Goal: Task Accomplishment & Management: Complete application form

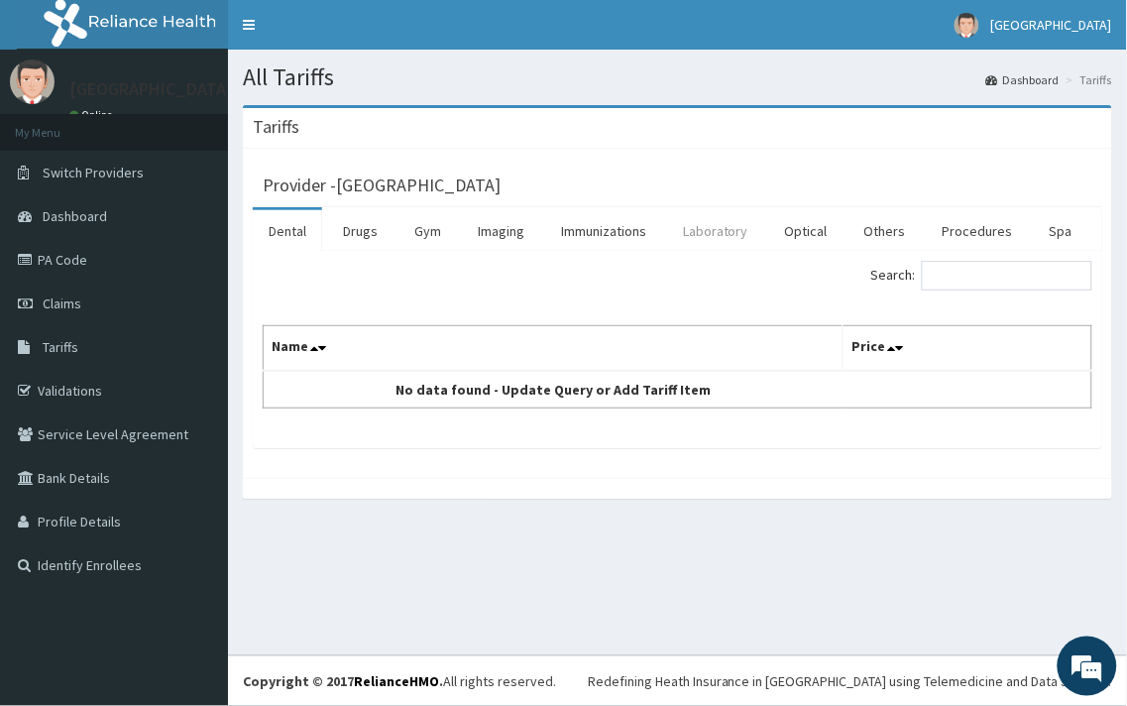
click at [696, 226] on link "Laboratory" at bounding box center [715, 231] width 97 height 42
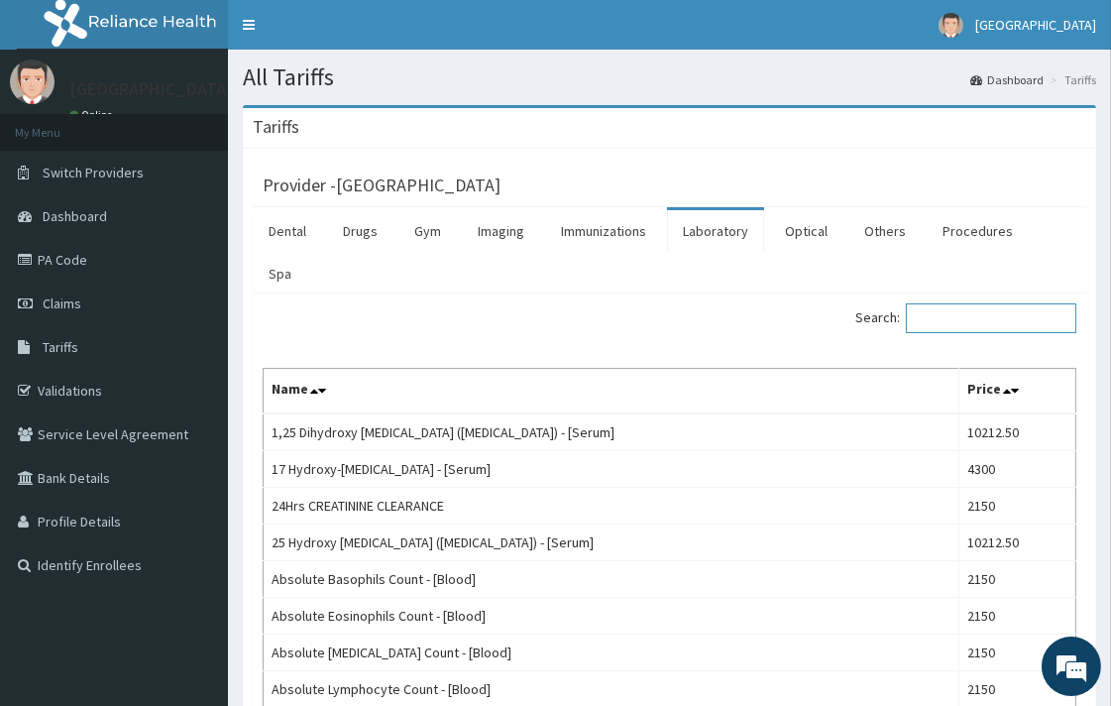
click at [974, 303] on input "Search:" at bounding box center [991, 318] width 170 height 30
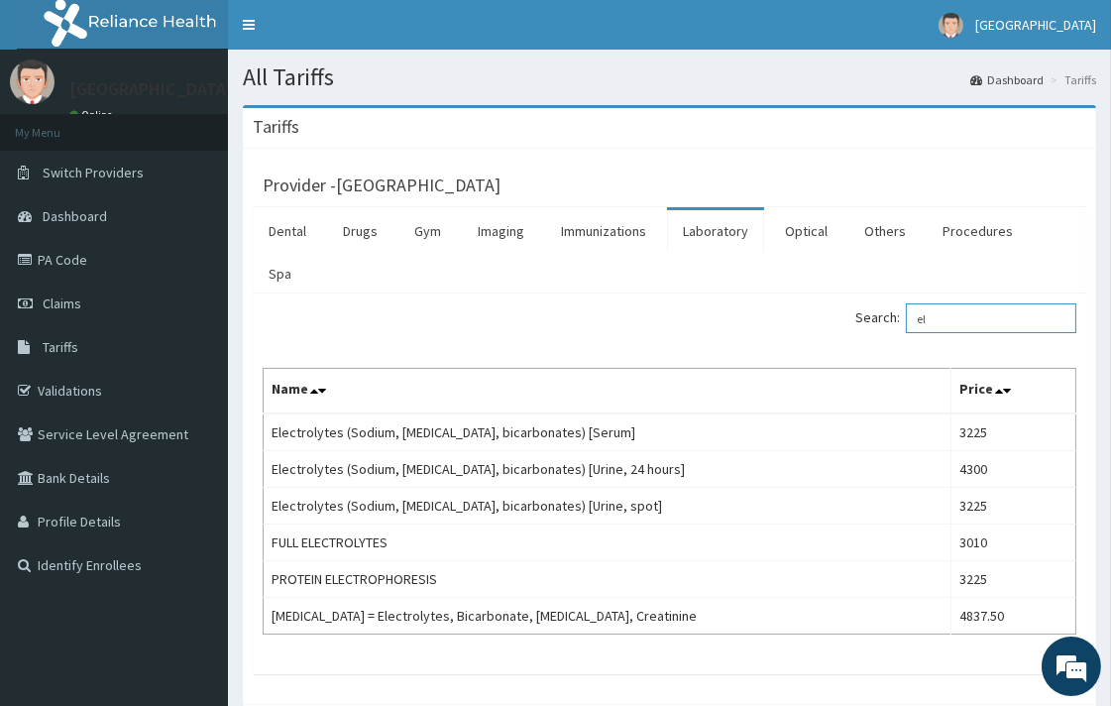
type input "e"
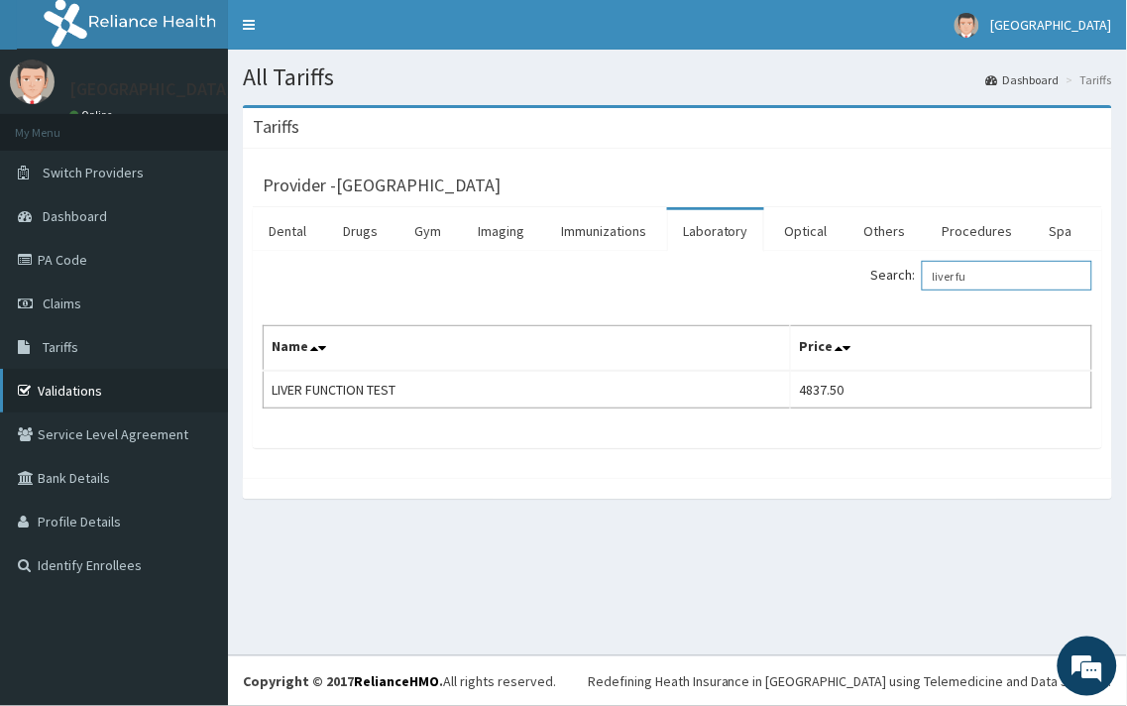
type input "liver fu"
click at [69, 390] on link "Validations" at bounding box center [114, 391] width 228 height 44
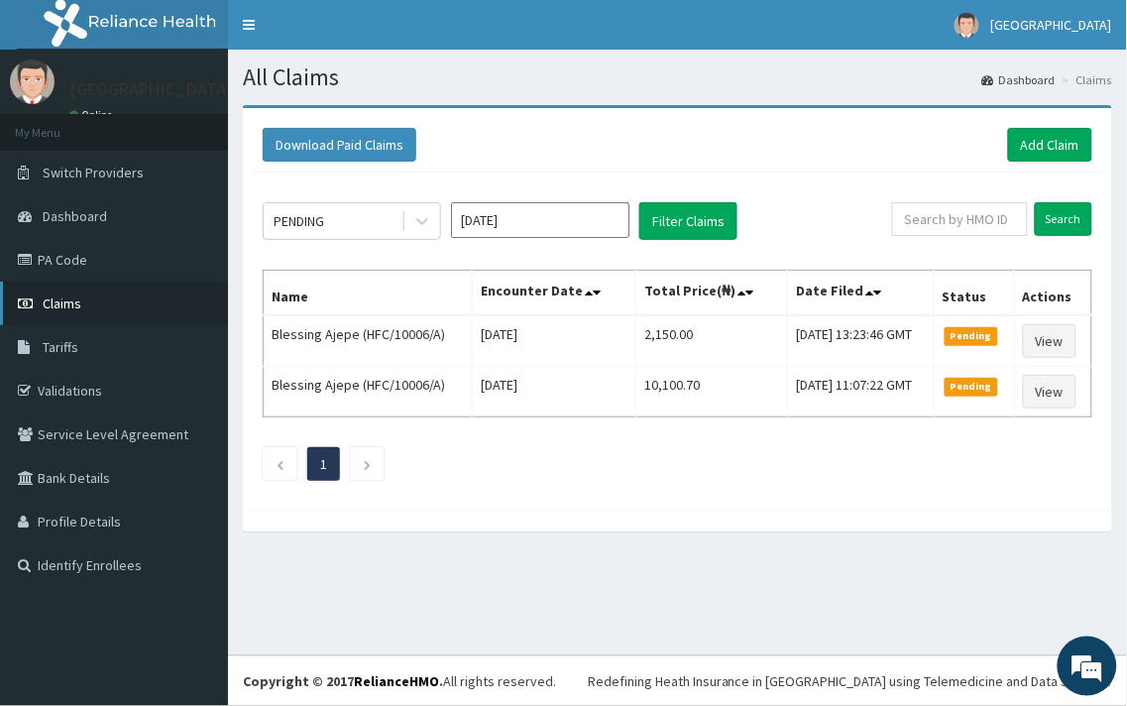
click at [57, 302] on span "Claims" at bounding box center [62, 303] width 39 height 18
click at [1043, 131] on link "Add Claim" at bounding box center [1050, 145] width 84 height 34
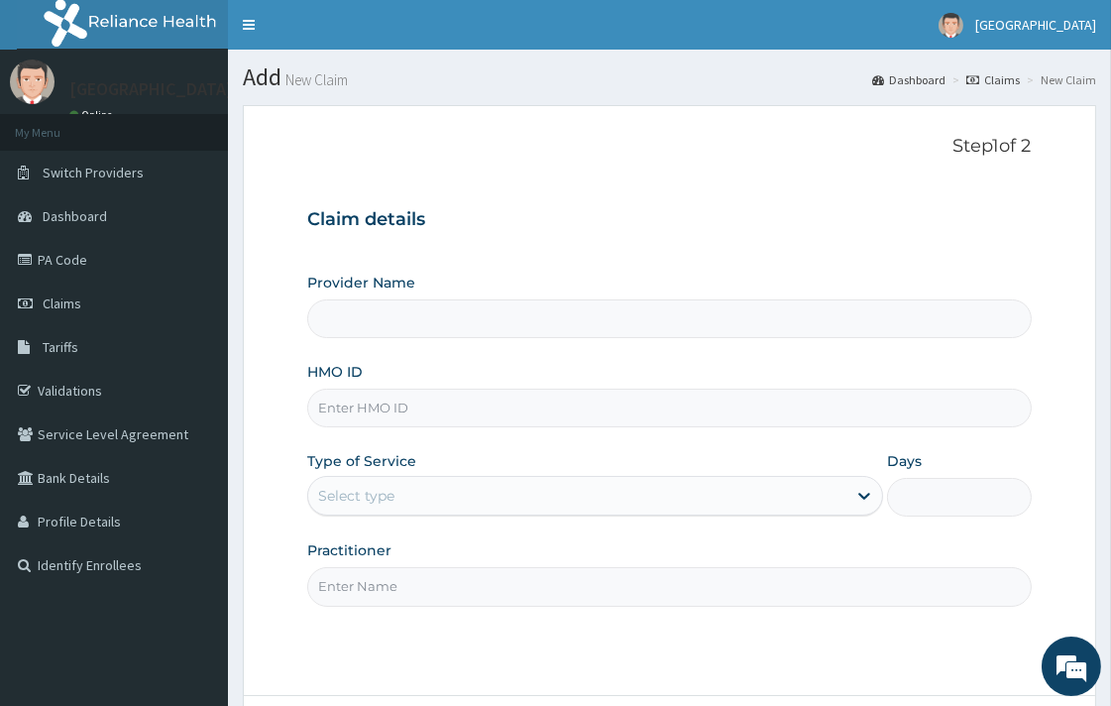
click at [441, 408] on input "HMO ID" at bounding box center [669, 408] width 724 height 39
type input "v"
type input "[GEOGRAPHIC_DATA]"
paste input "SLB/10606/B"
type input "SLB/10606/B"
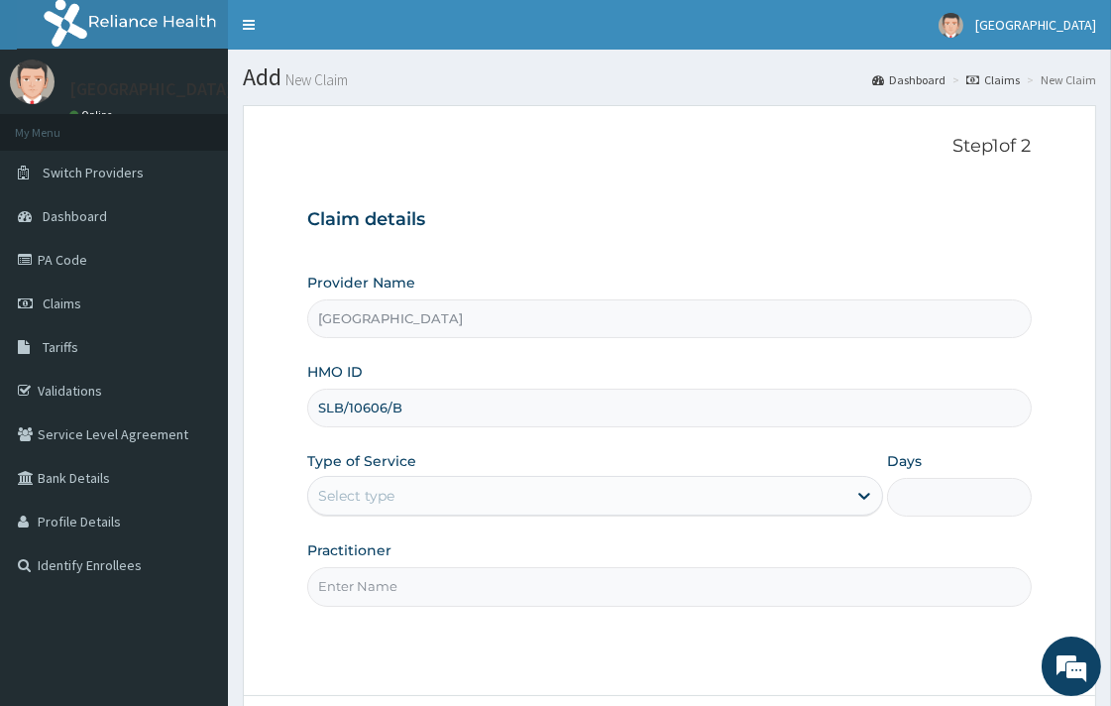
click at [421, 494] on div "Select type" at bounding box center [577, 496] width 538 height 32
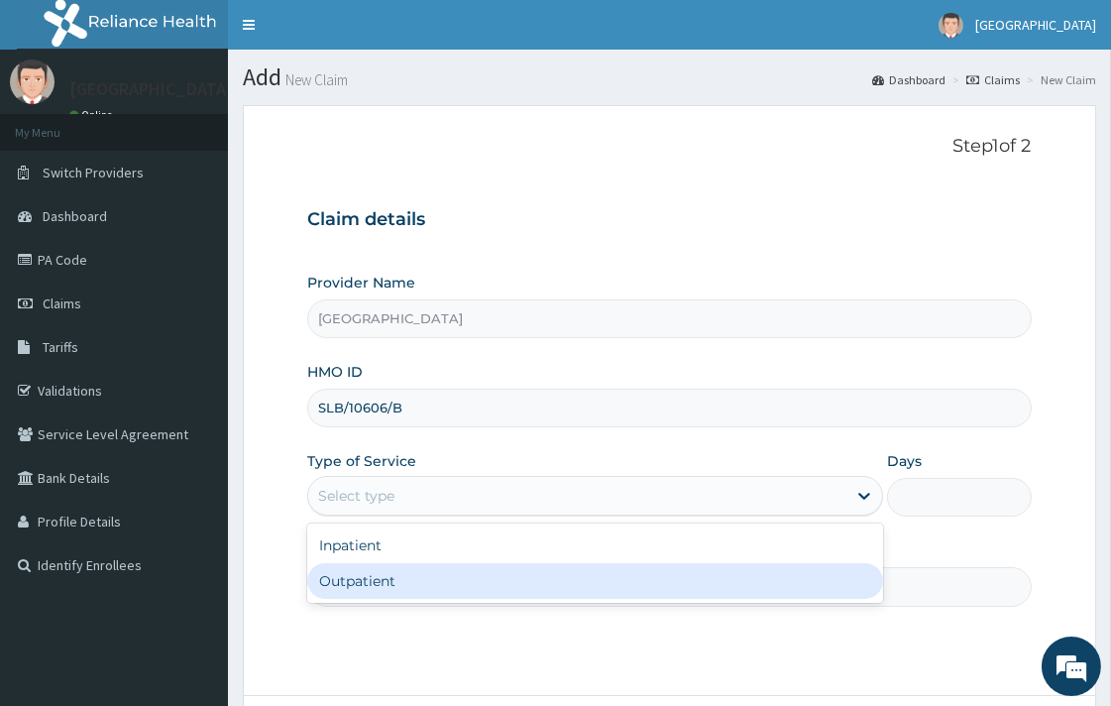
click at [400, 599] on div "Outpatient" at bounding box center [595, 581] width 576 height 36
type input "1"
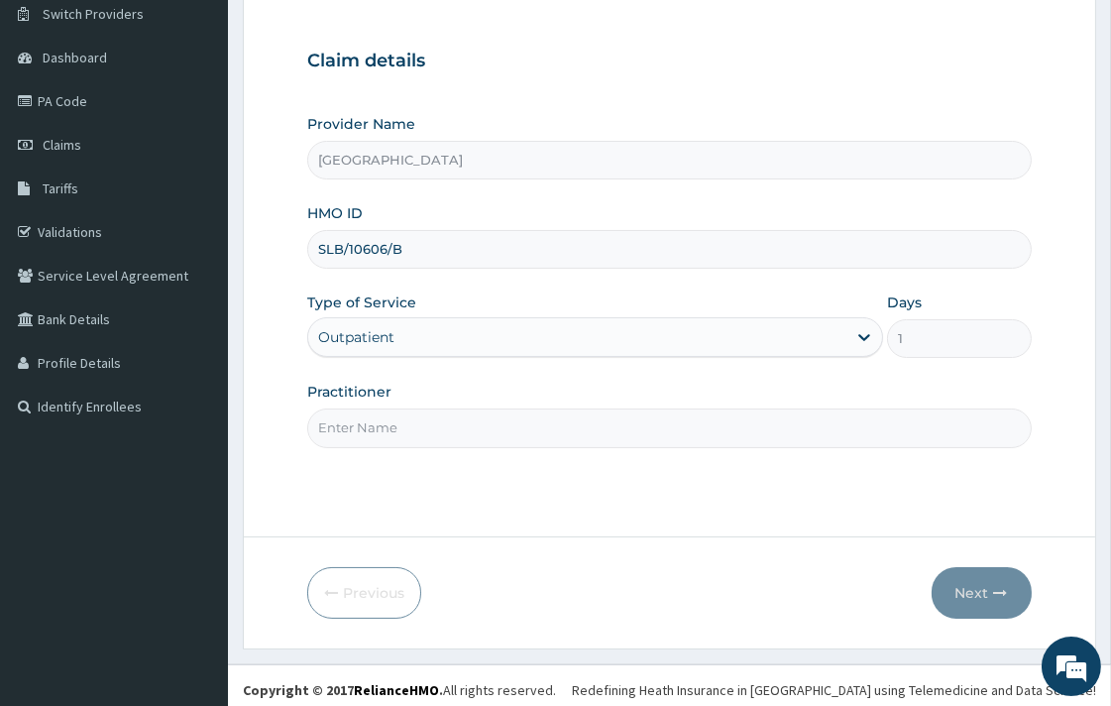
scroll to position [169, 0]
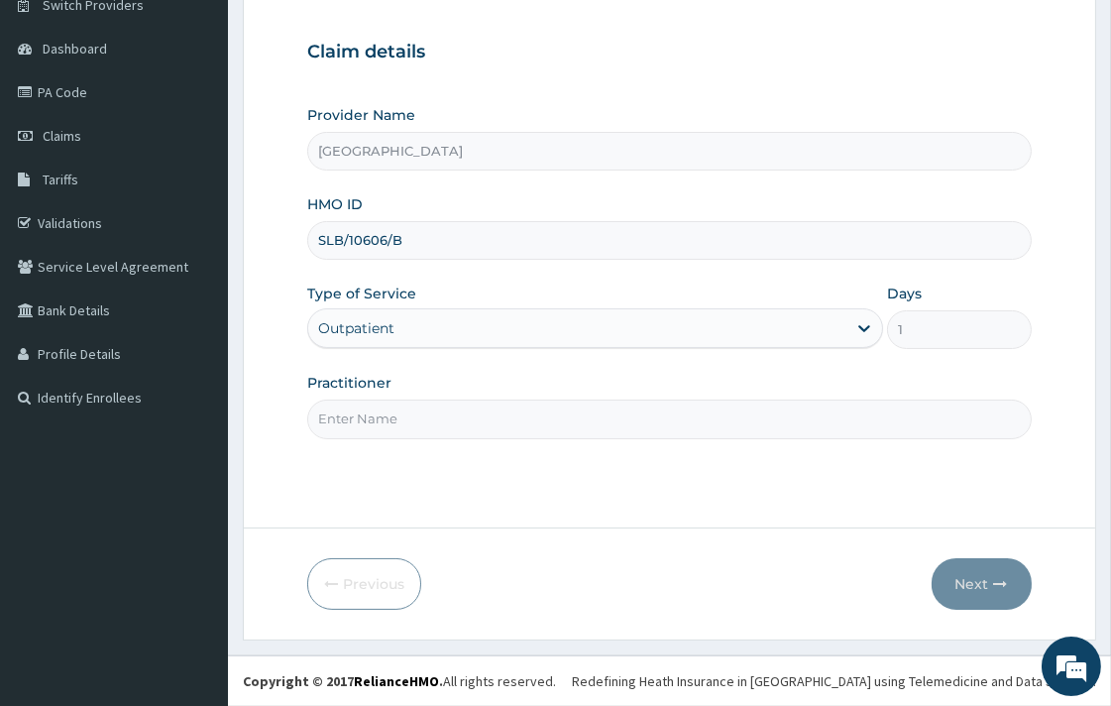
click at [401, 418] on input "Practitioner" at bounding box center [669, 418] width 724 height 39
type input "DR. UCHENNA"
click at [985, 591] on button "Next" at bounding box center [982, 584] width 100 height 52
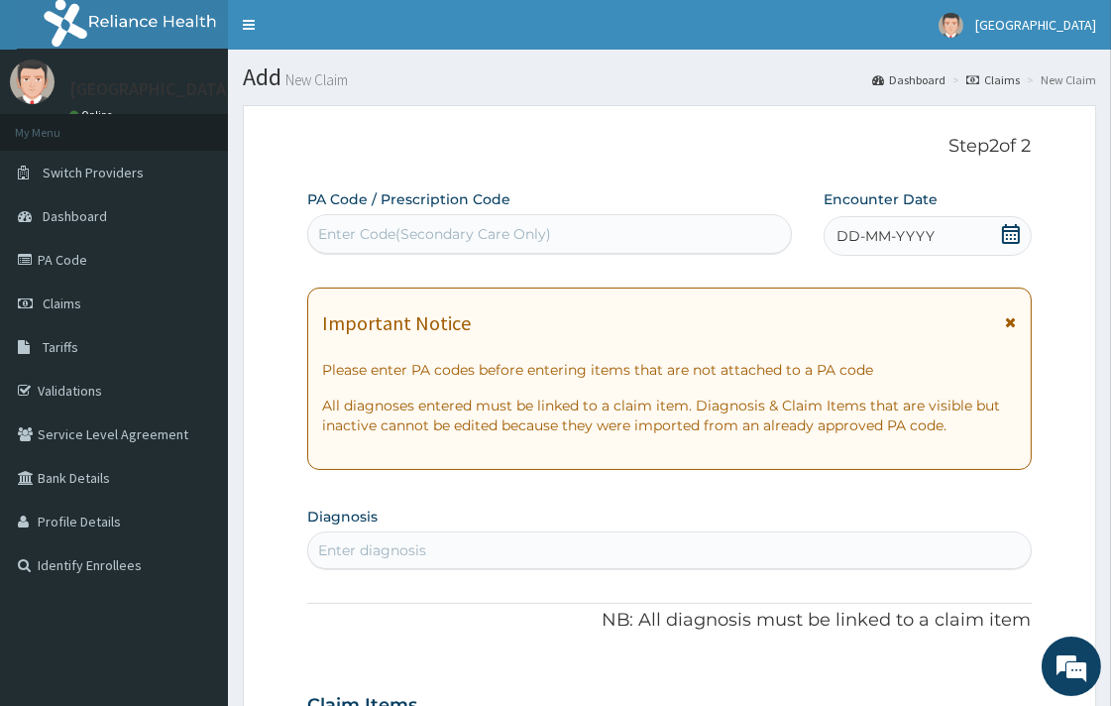
click at [1012, 243] on icon at bounding box center [1011, 234] width 20 height 20
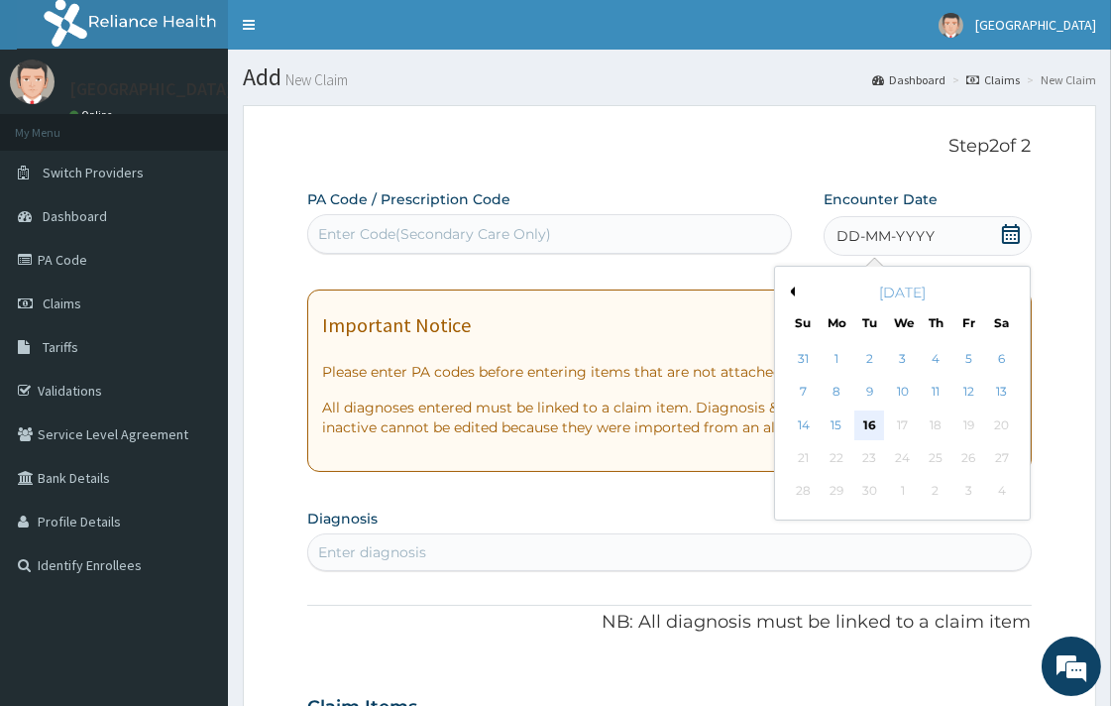
click at [876, 416] on div "16" at bounding box center [869, 425] width 30 height 30
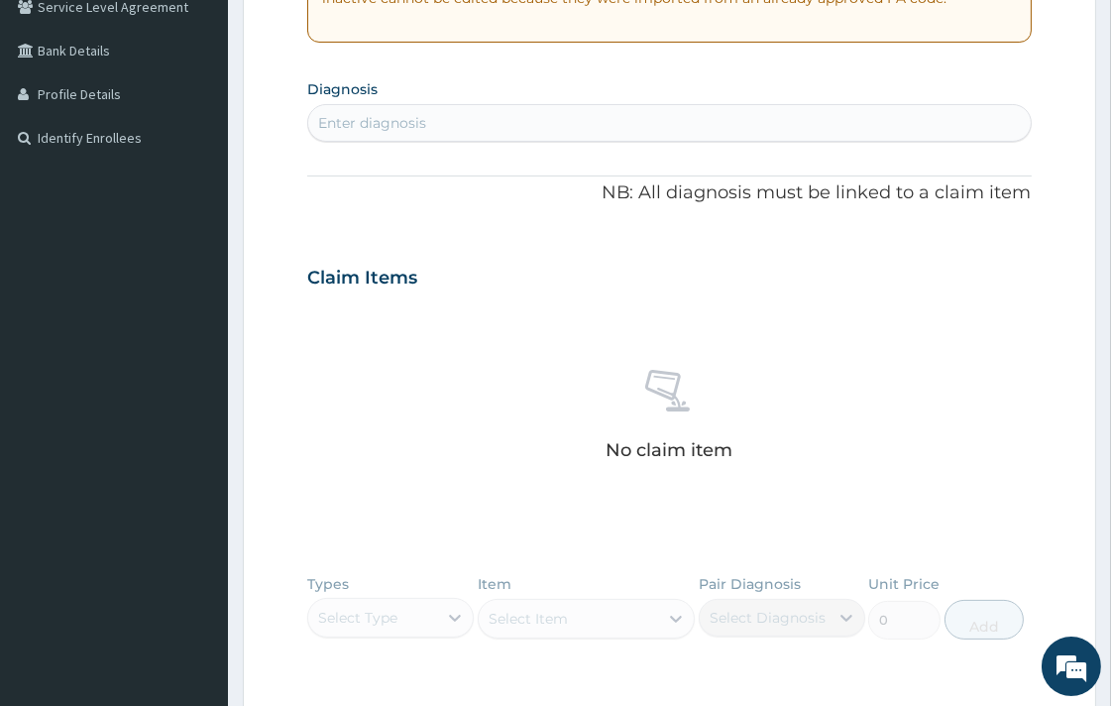
scroll to position [440, 0]
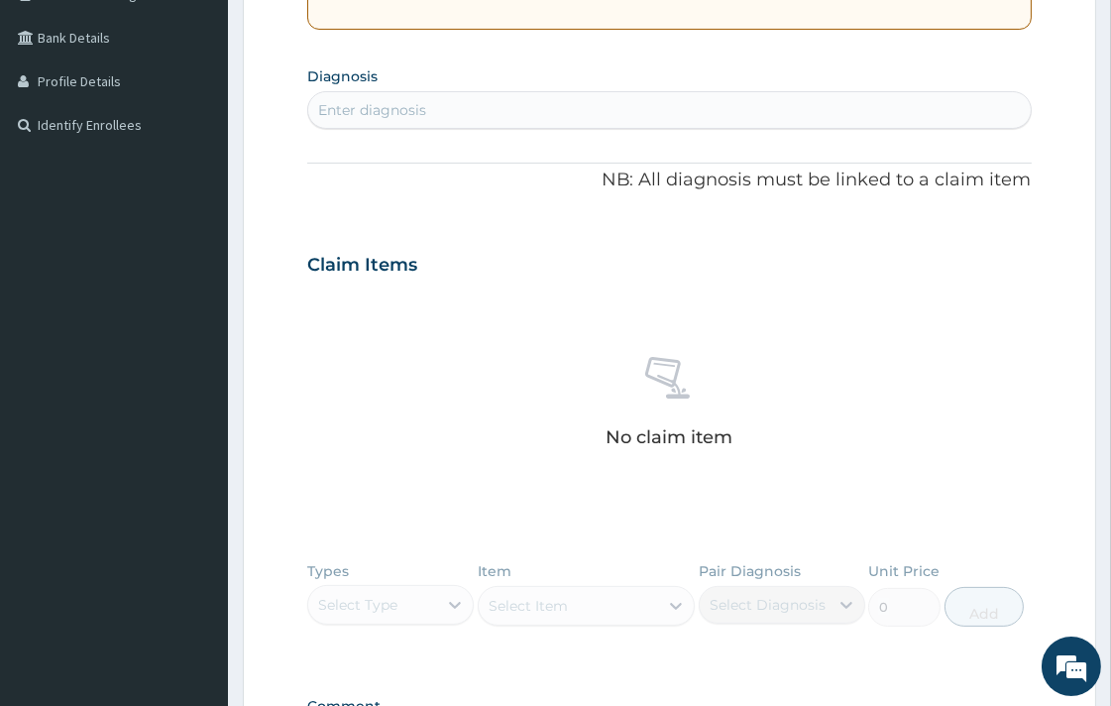
click at [374, 113] on div "Enter diagnosis" at bounding box center [372, 110] width 108 height 20
type input "burn"
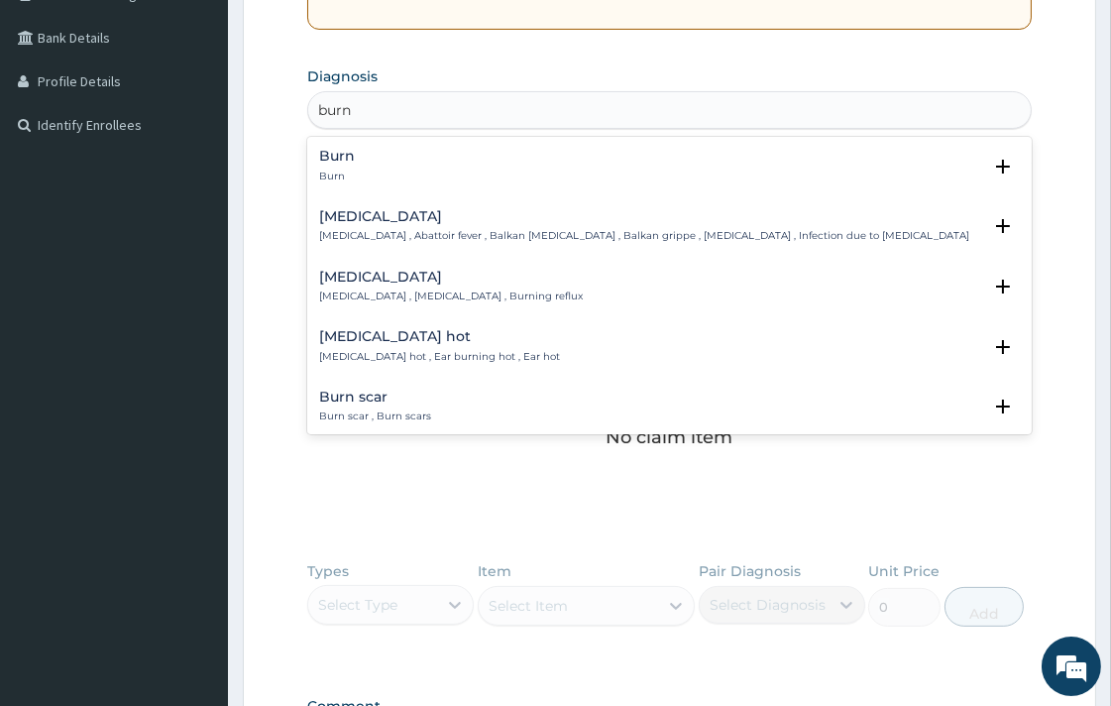
click at [351, 164] on div "Burn Burn" at bounding box center [337, 166] width 36 height 35
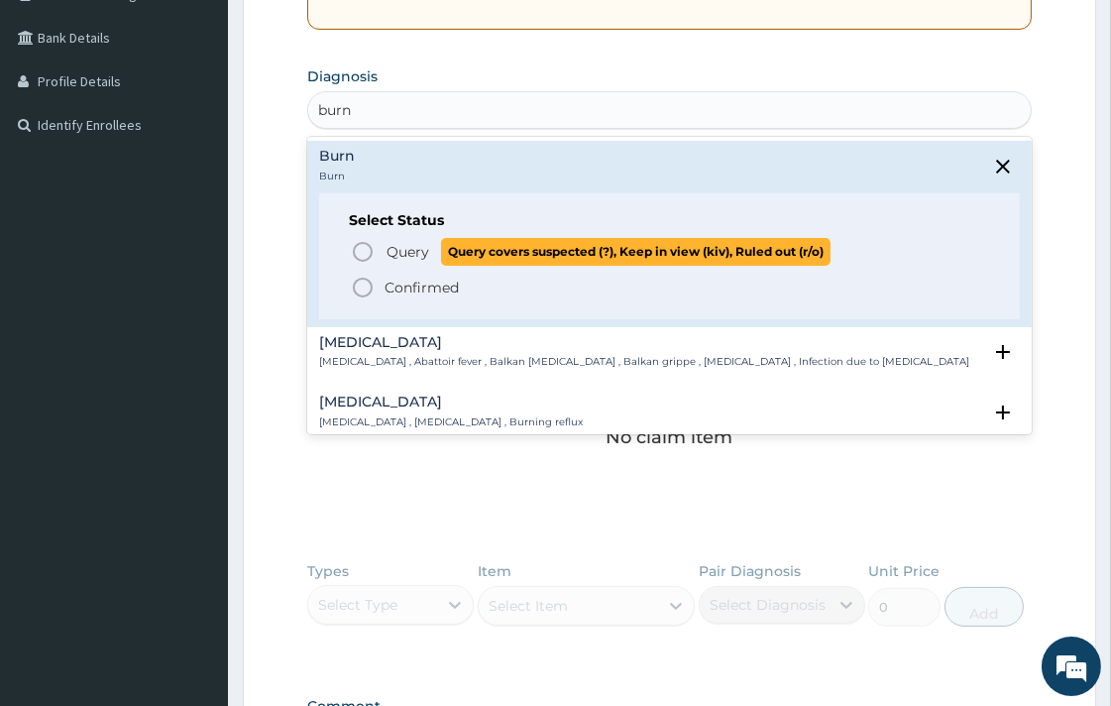
click at [364, 248] on icon "status option query" at bounding box center [363, 252] width 24 height 24
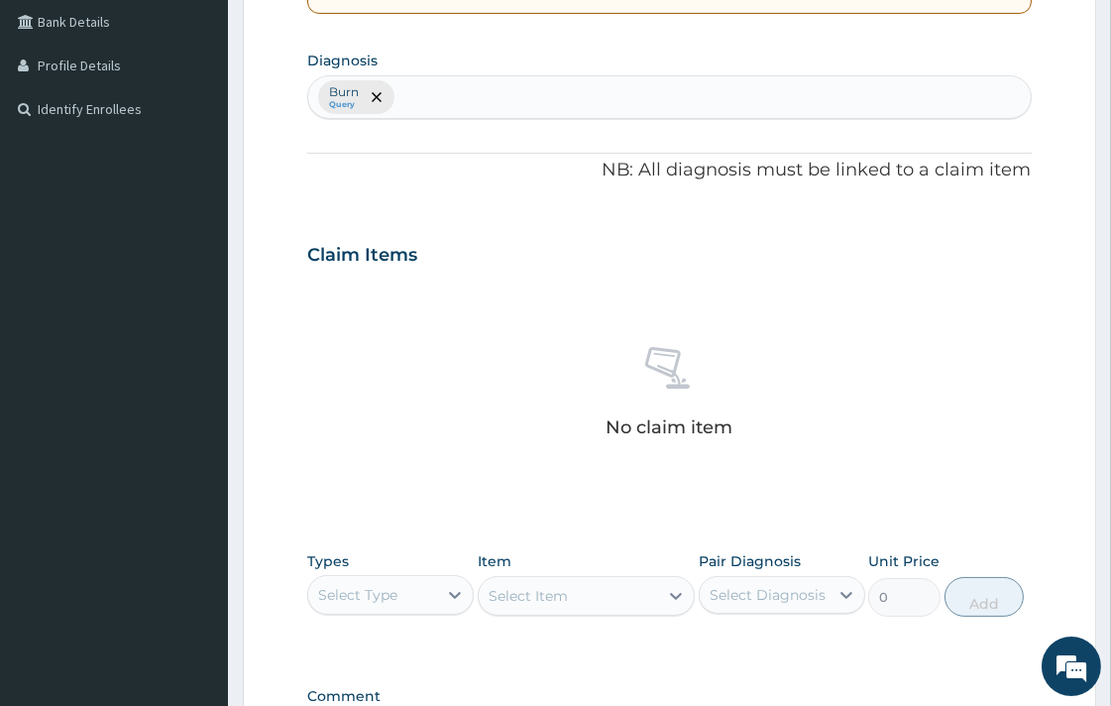
scroll to position [724, 0]
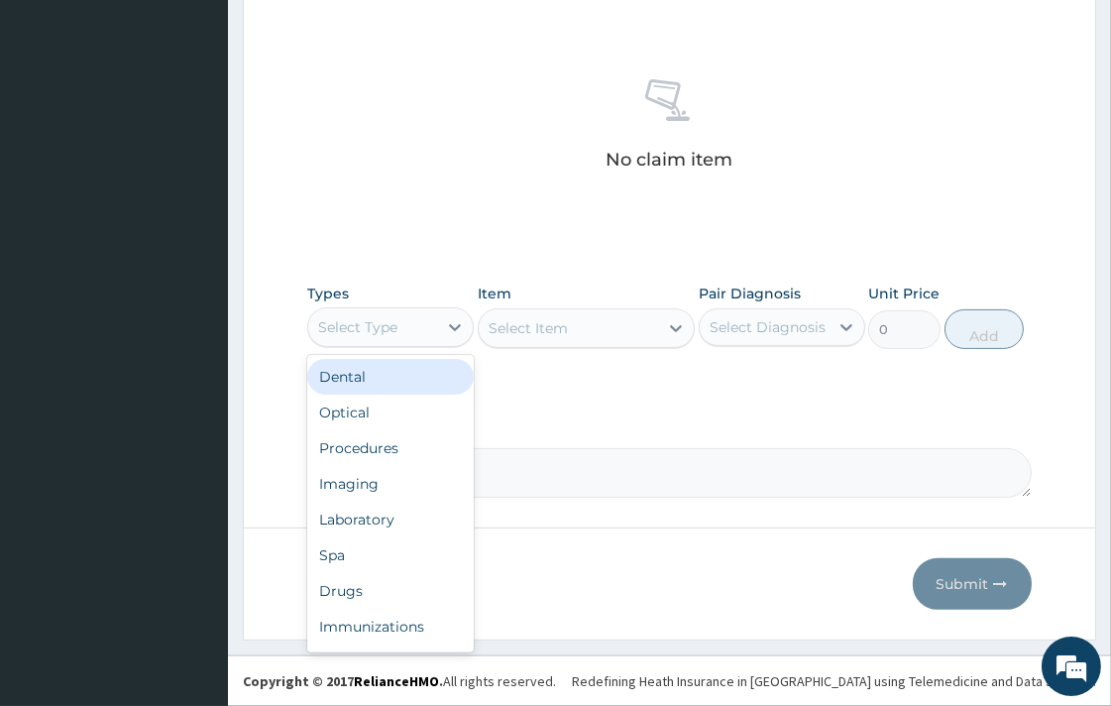
click at [433, 332] on div "Select Type" at bounding box center [372, 327] width 129 height 32
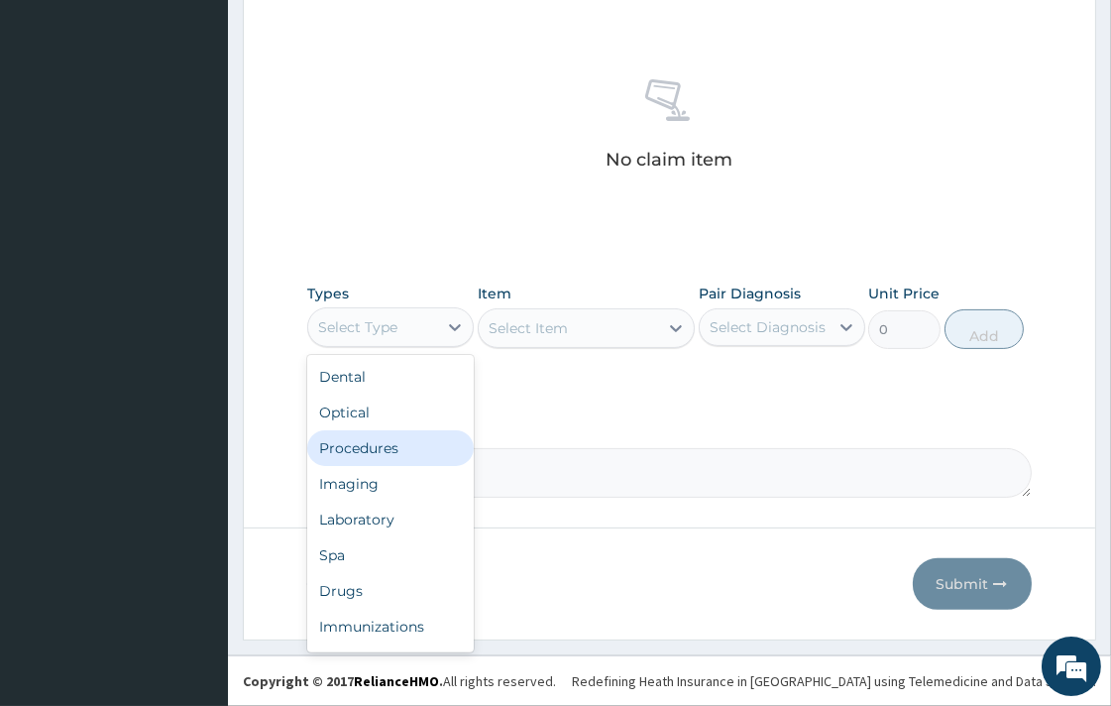
click at [385, 442] on div "Procedures" at bounding box center [390, 448] width 167 height 36
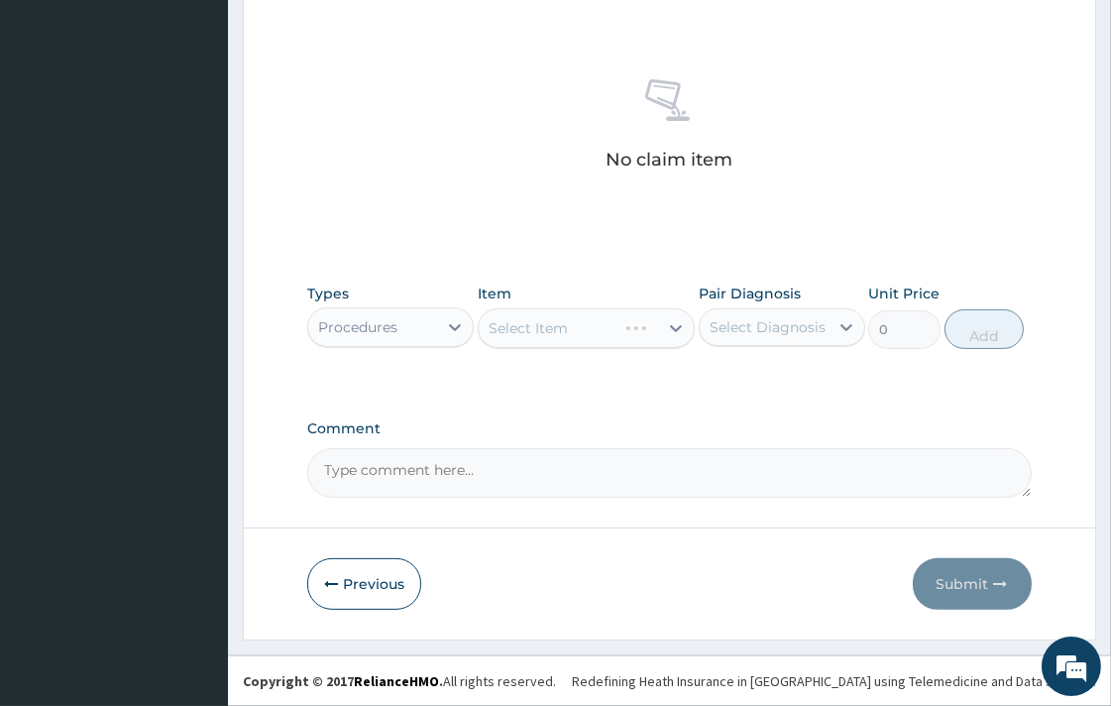
click at [568, 329] on div "Select Item" at bounding box center [586, 328] width 217 height 40
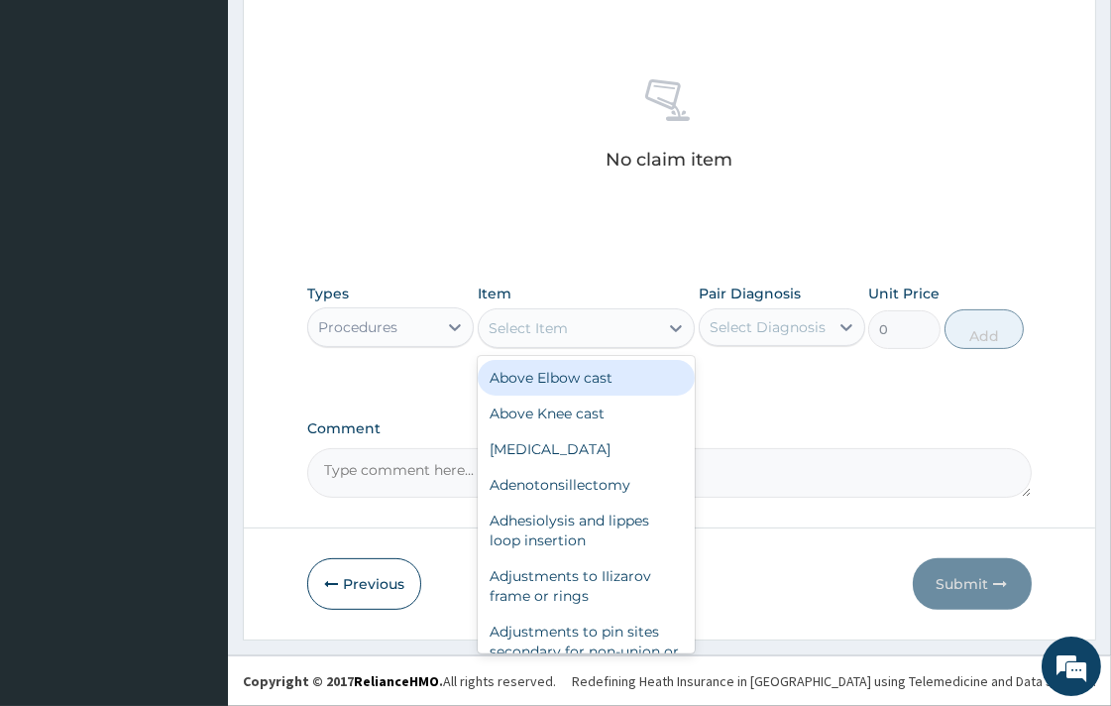
click at [562, 332] on div "Select Item" at bounding box center [528, 328] width 79 height 20
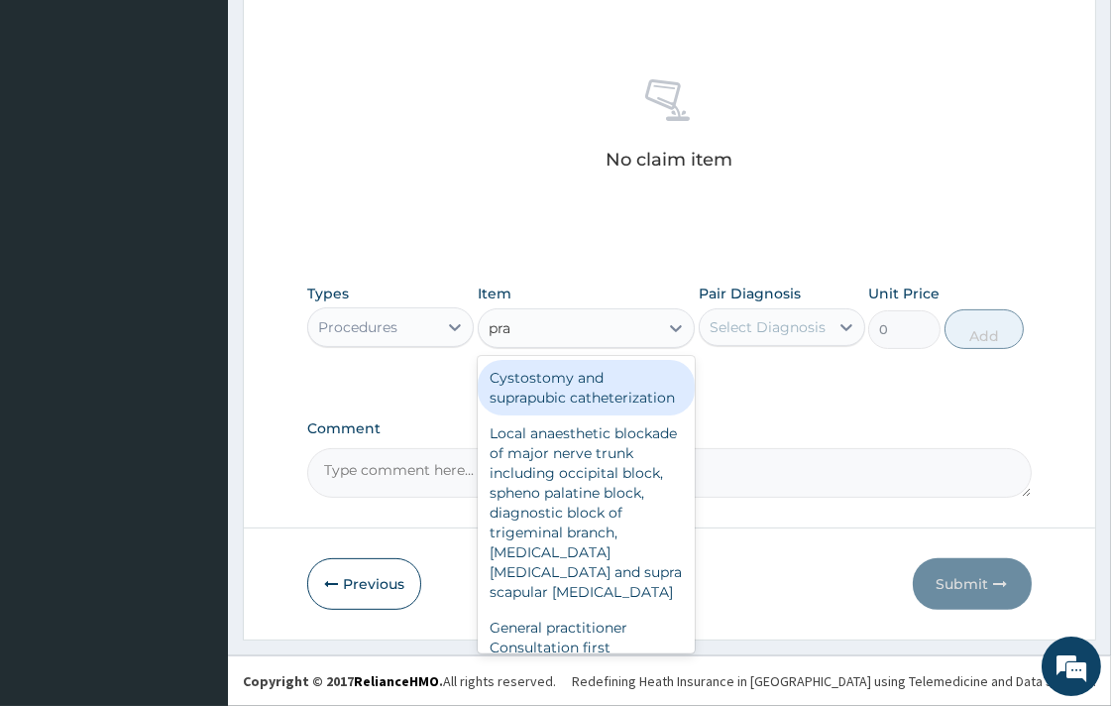
type input "prac"
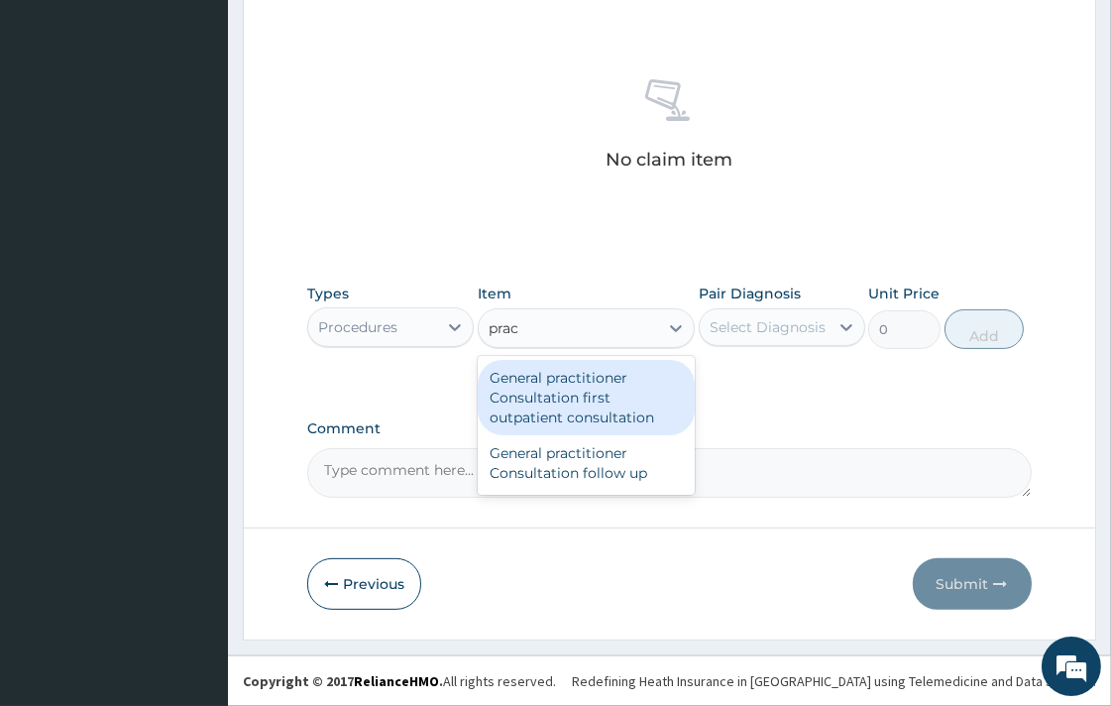
click at [551, 407] on div "General practitioner Consultation first outpatient consultation" at bounding box center [586, 397] width 217 height 75
type input "3547.5"
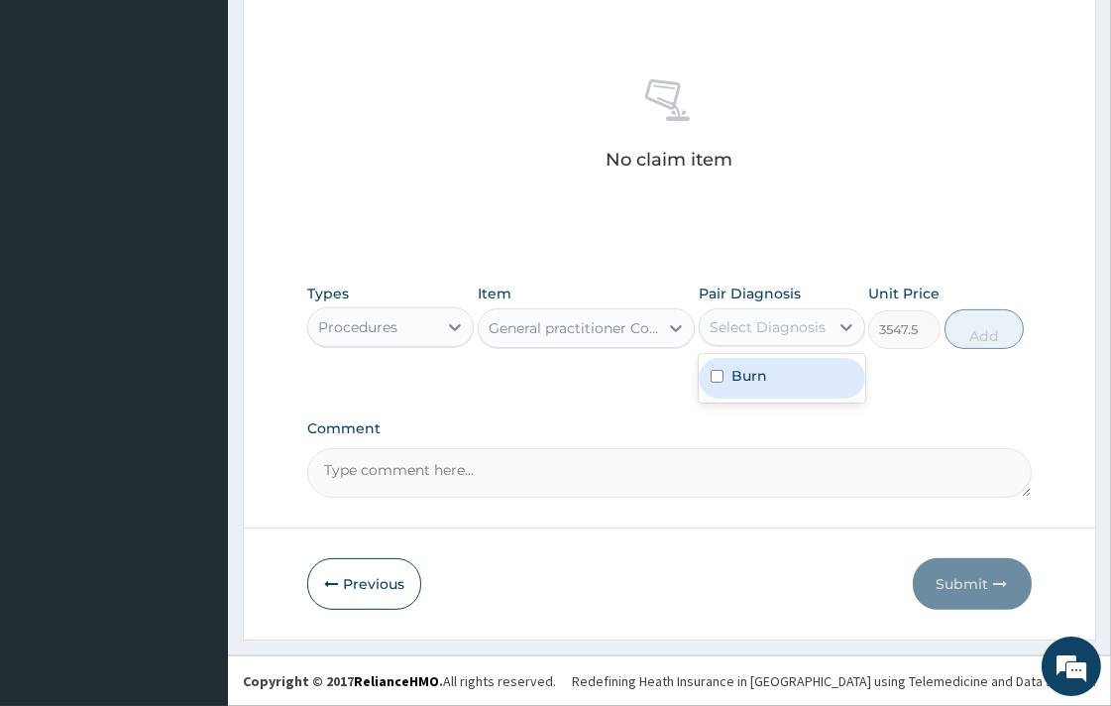
click at [815, 315] on div "Select Diagnosis" at bounding box center [764, 327] width 129 height 32
click at [763, 382] on label "Burn" at bounding box center [750, 376] width 36 height 20
checkbox input "true"
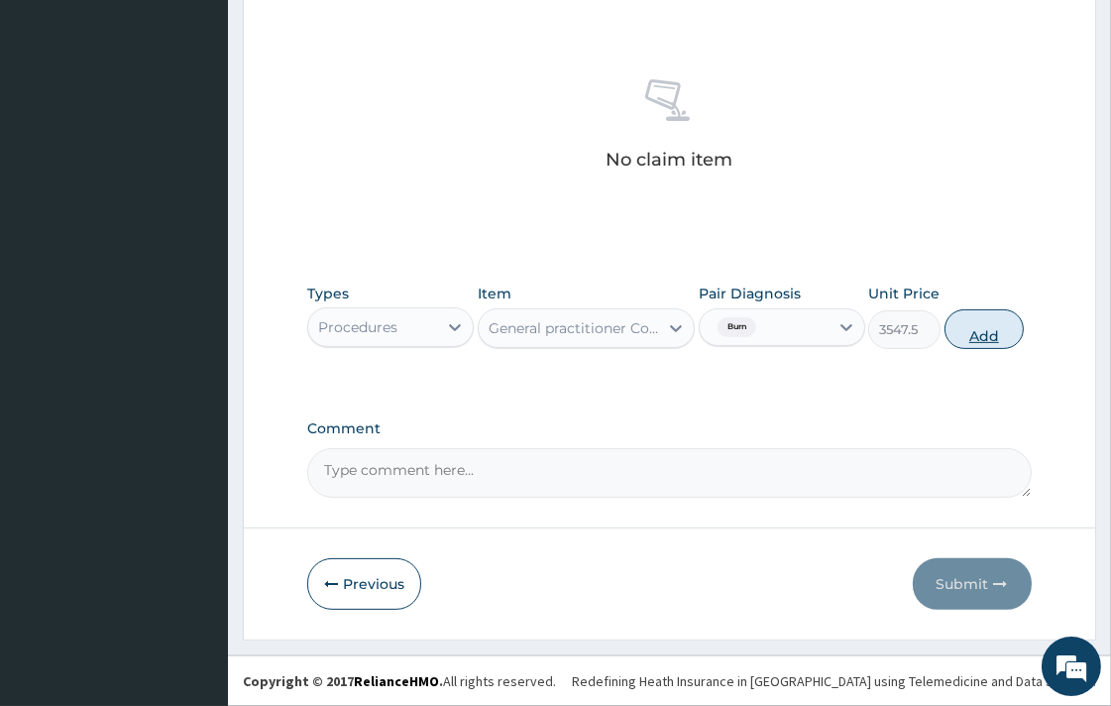
click at [962, 341] on button "Add" at bounding box center [984, 329] width 79 height 40
type input "0"
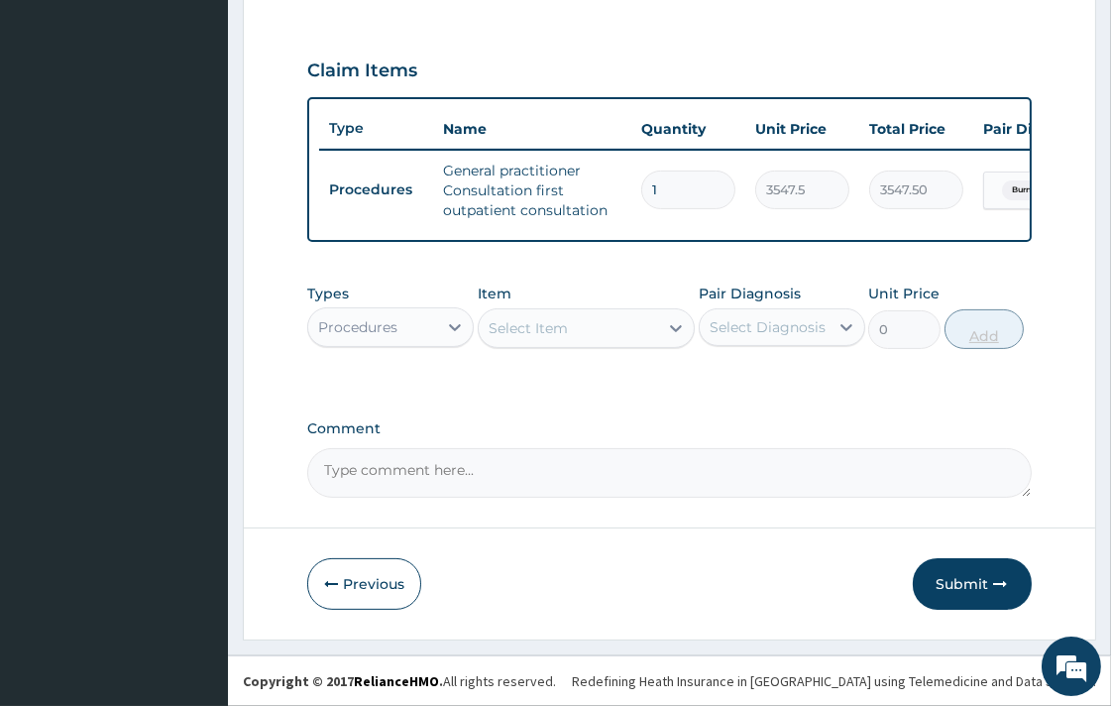
scroll to position [654, 0]
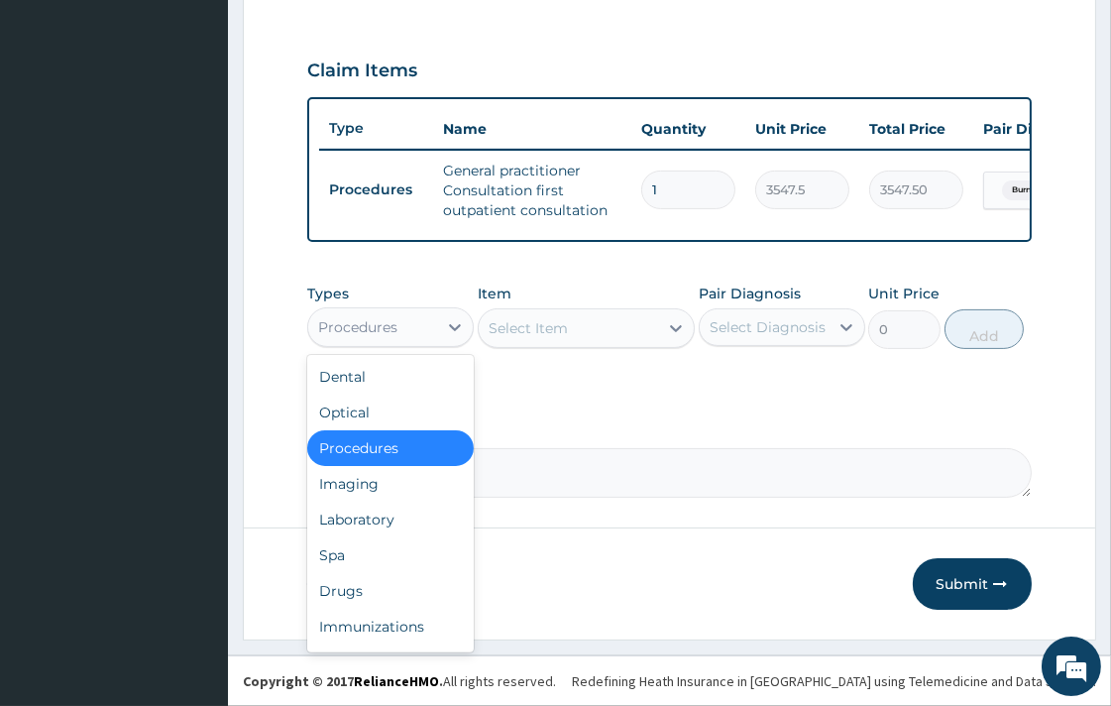
click at [421, 333] on div "Procedures" at bounding box center [372, 327] width 129 height 32
click at [581, 331] on div "Select Item" at bounding box center [568, 328] width 179 height 32
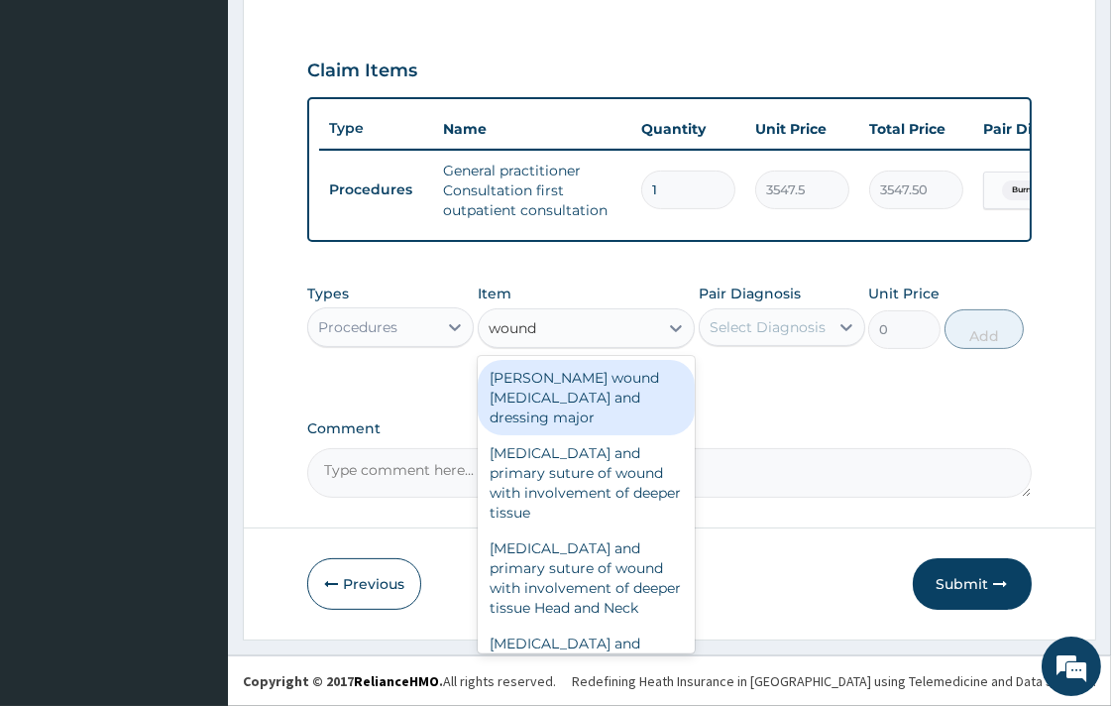
type input "wound d"
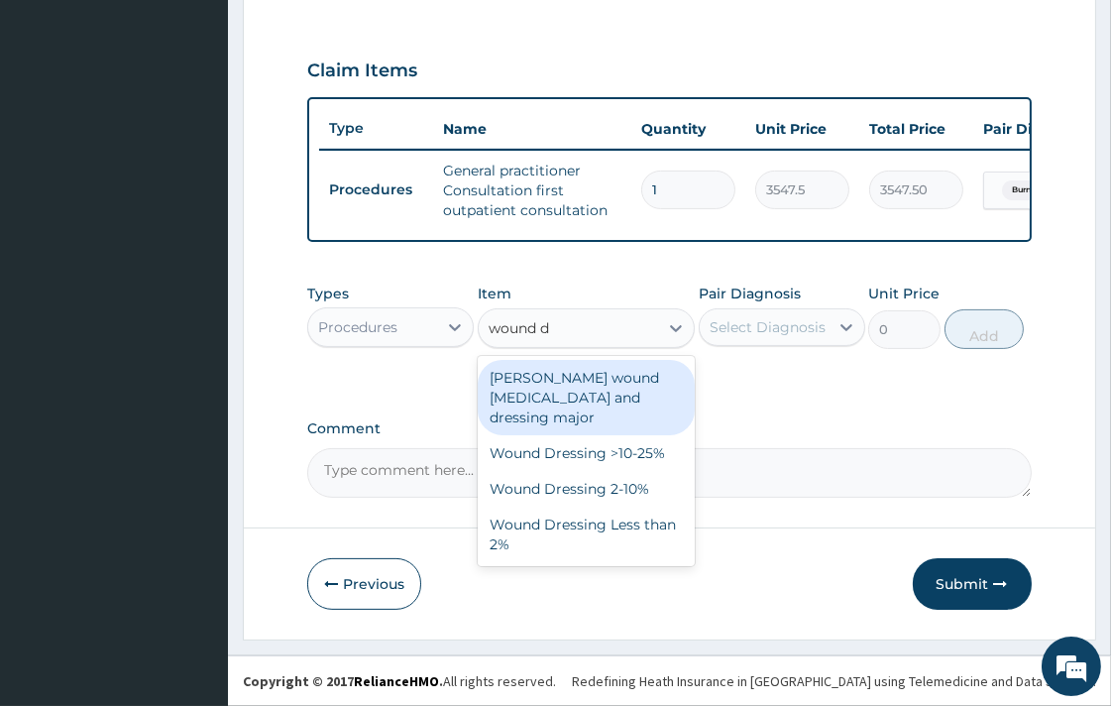
click at [572, 387] on div "Burns wound debridement and dressing major" at bounding box center [586, 397] width 217 height 75
type input "17200"
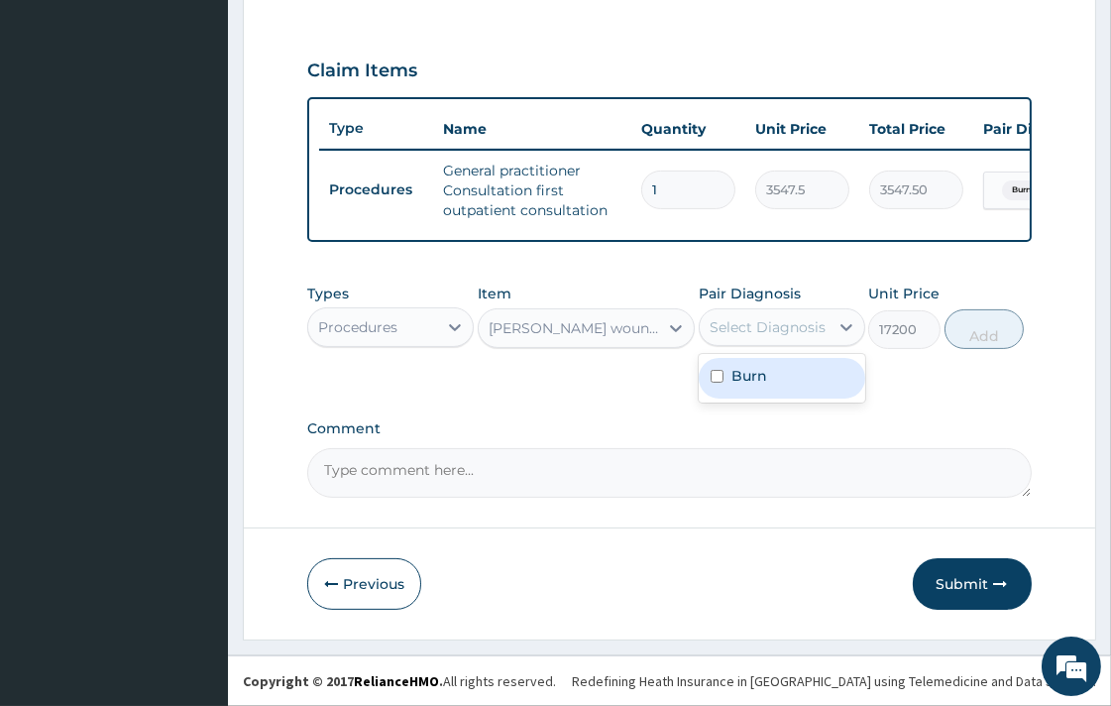
click at [779, 319] on div "Select Diagnosis" at bounding box center [768, 327] width 116 height 20
click at [778, 384] on div "Burn" at bounding box center [782, 378] width 167 height 41
checkbox input "true"
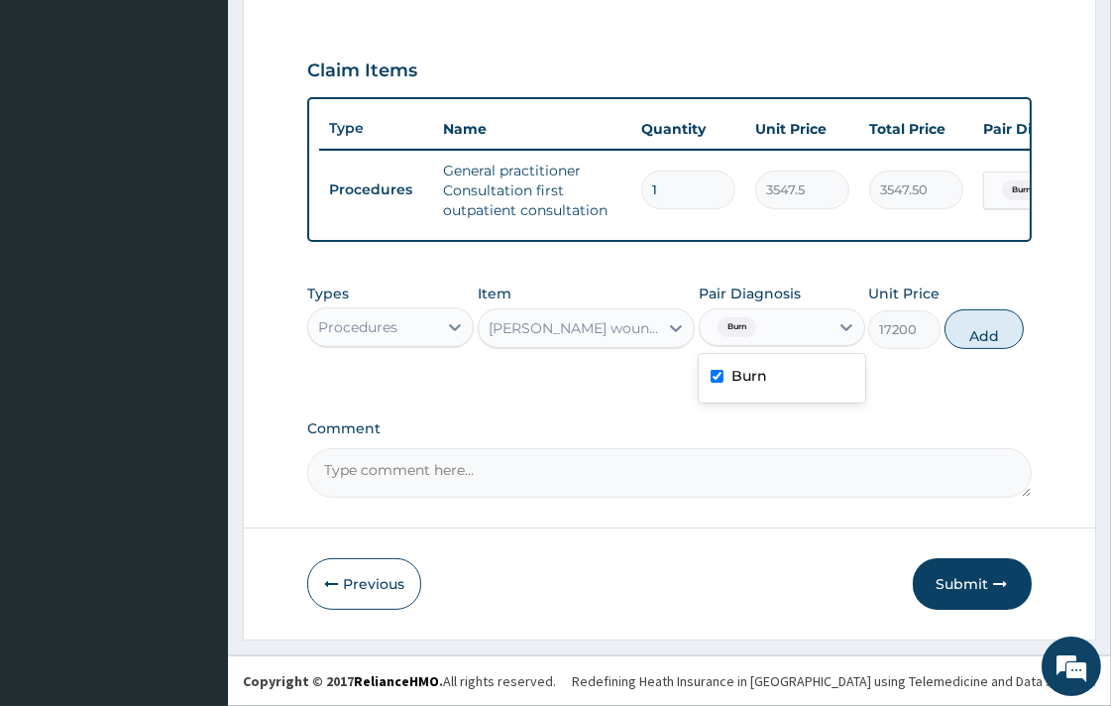
click at [553, 338] on div "Burns wound debridement and dressing major" at bounding box center [568, 328] width 179 height 32
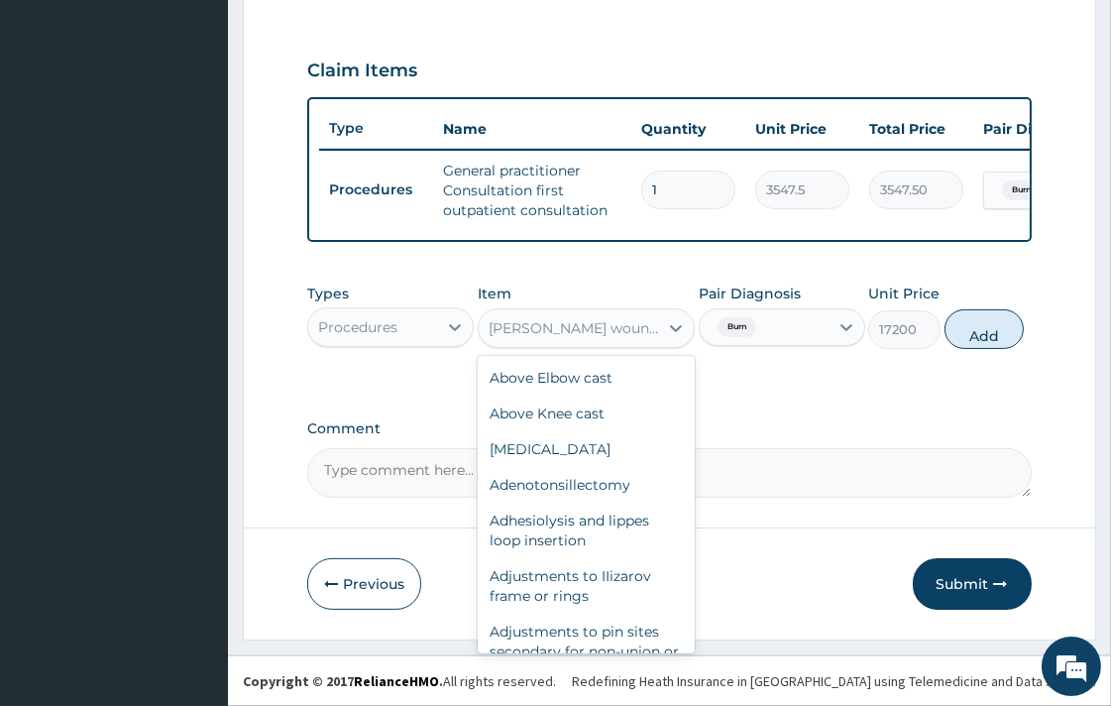
scroll to position [2413, 0]
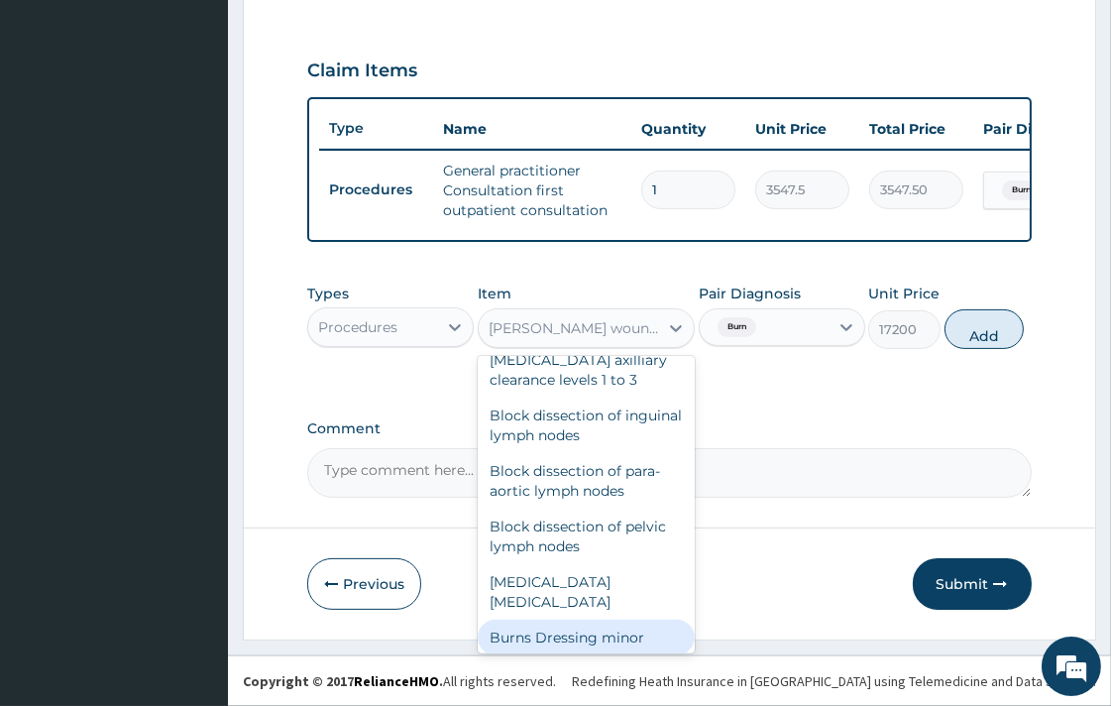
click at [558, 620] on div "Burns Dressing minor" at bounding box center [586, 638] width 217 height 36
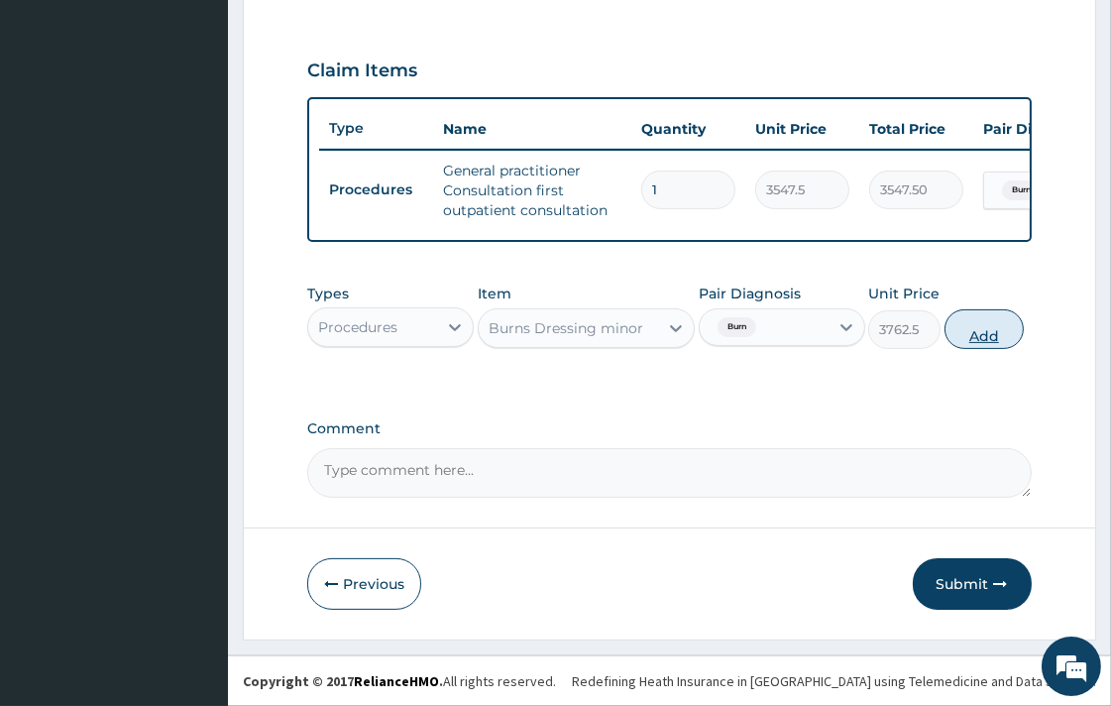
click at [973, 328] on button "Add" at bounding box center [984, 329] width 79 height 40
type input "0"
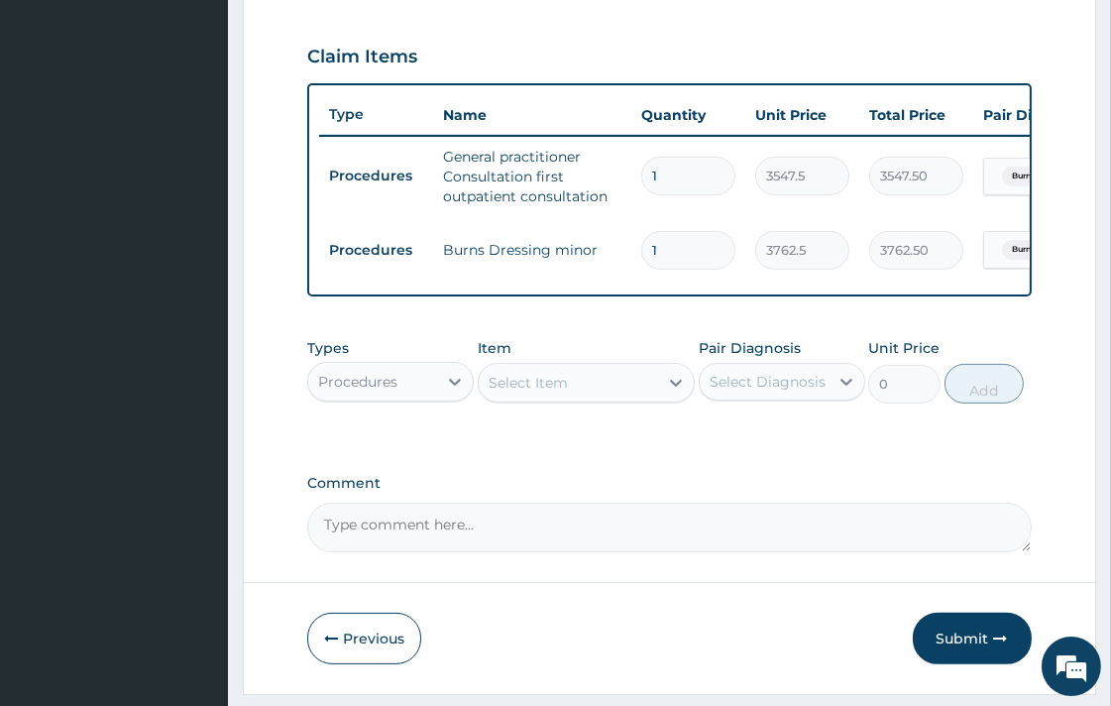
click at [573, 392] on div "Select Item" at bounding box center [568, 383] width 179 height 32
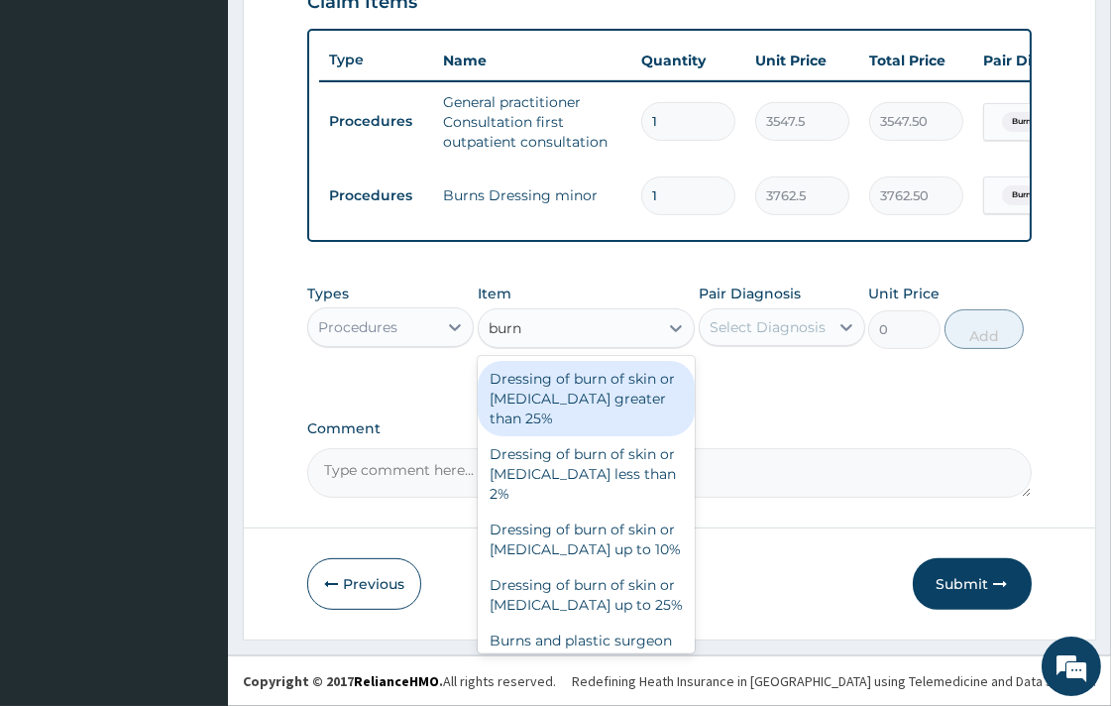
scroll to position [0, 0]
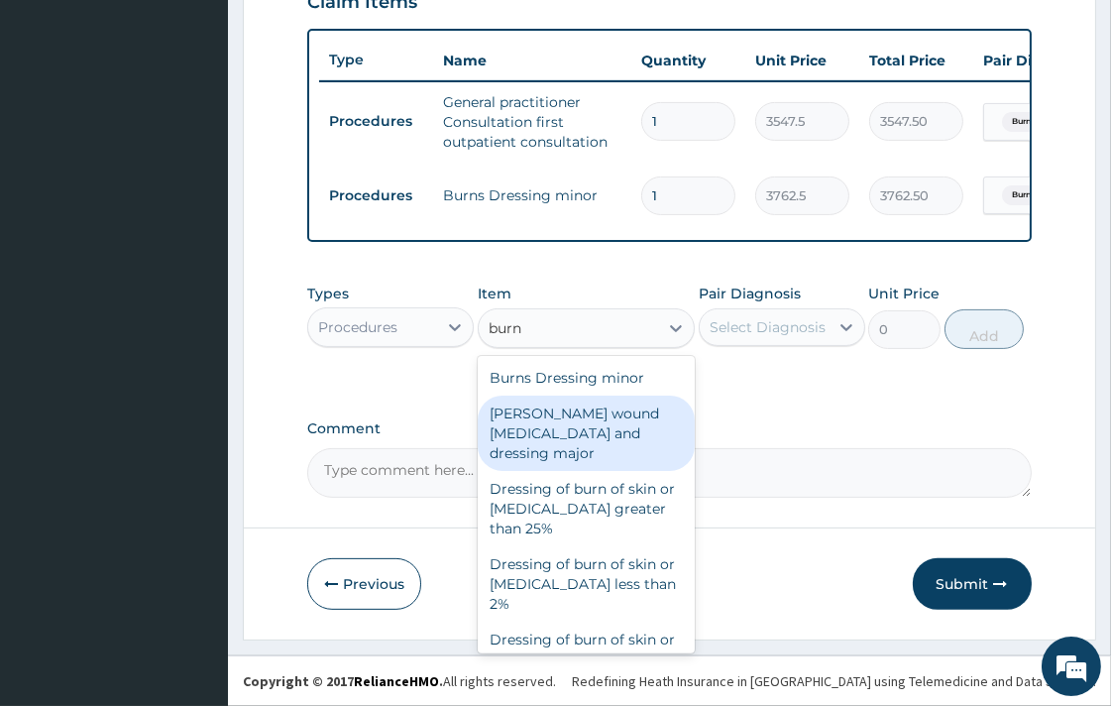
type input "burn"
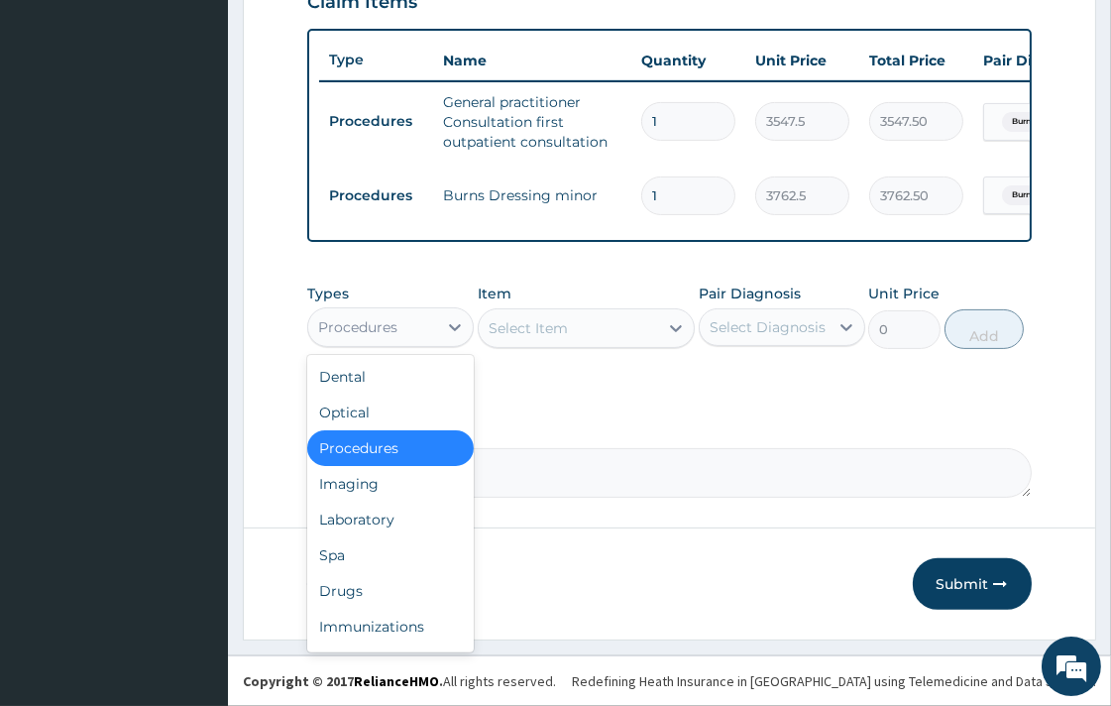
click at [395, 327] on div "Procedures" at bounding box center [357, 327] width 79 height 20
click at [674, 183] on input "1" at bounding box center [688, 195] width 94 height 39
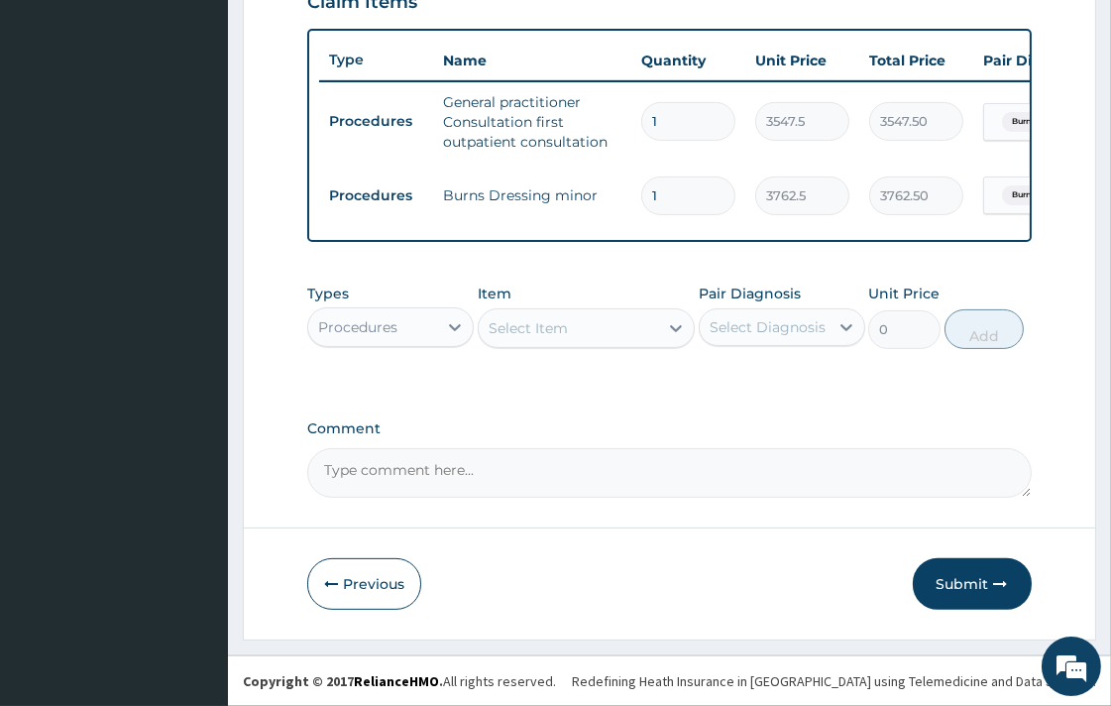
click at [712, 183] on input "1" at bounding box center [688, 195] width 94 height 39
type input "0.00"
type input "3"
type input "11287.50"
type input "3"
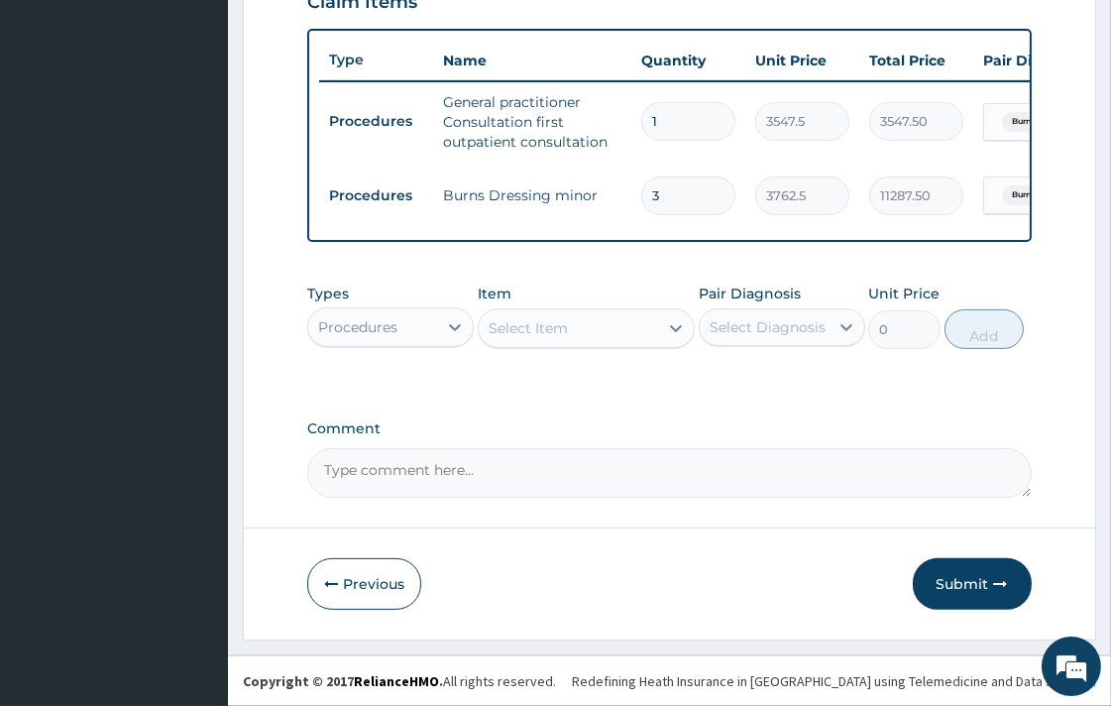
click at [615, 388] on div "Types Procedures Item Select Item Pair Diagnosis Select Diagnosis Unit Price 0 …" at bounding box center [669, 331] width 724 height 115
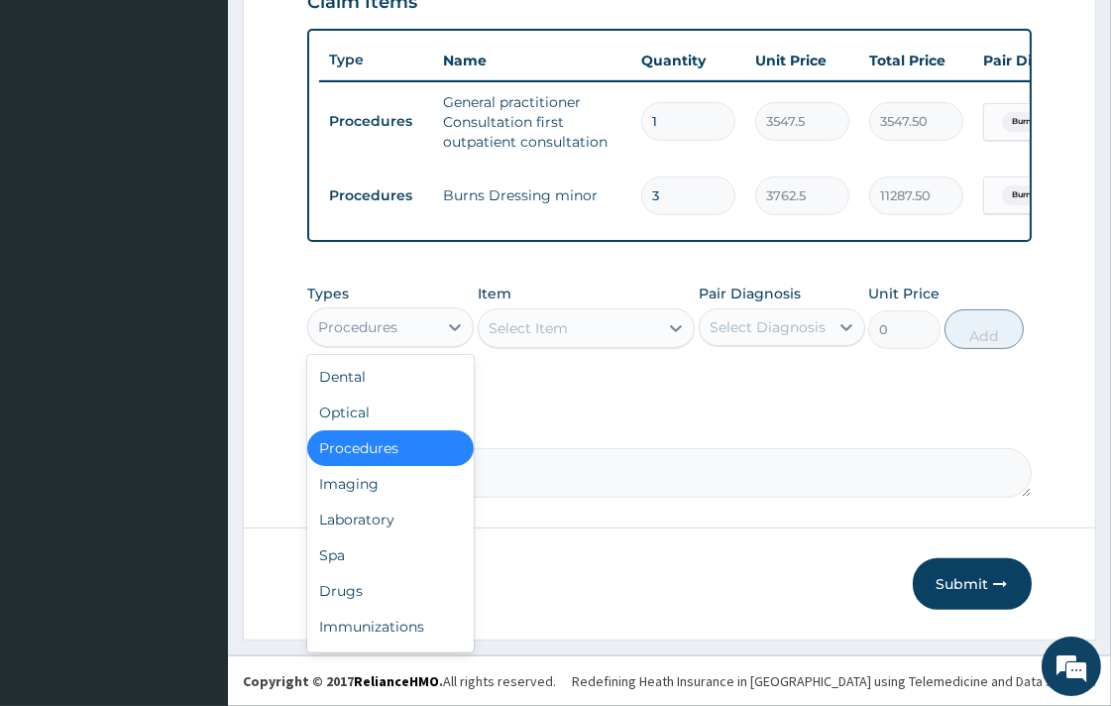
click at [314, 337] on div "Procedures" at bounding box center [372, 327] width 129 height 32
click at [354, 573] on div "Drugs" at bounding box center [390, 591] width 167 height 36
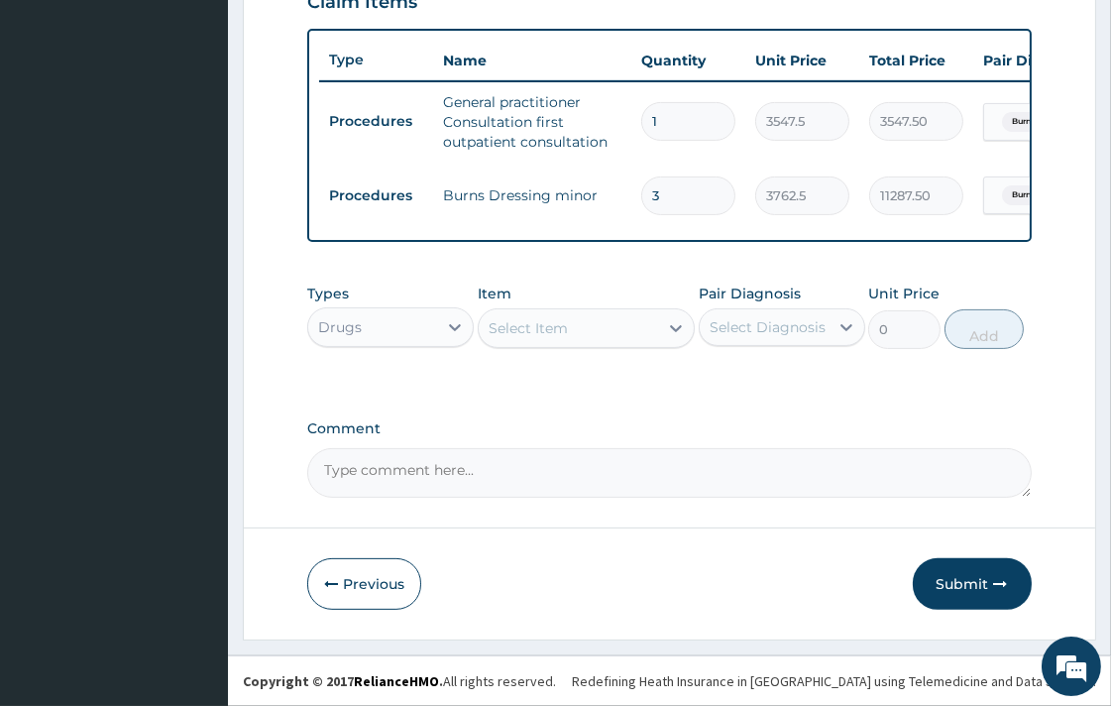
click at [611, 332] on div "Select Item" at bounding box center [568, 328] width 179 height 32
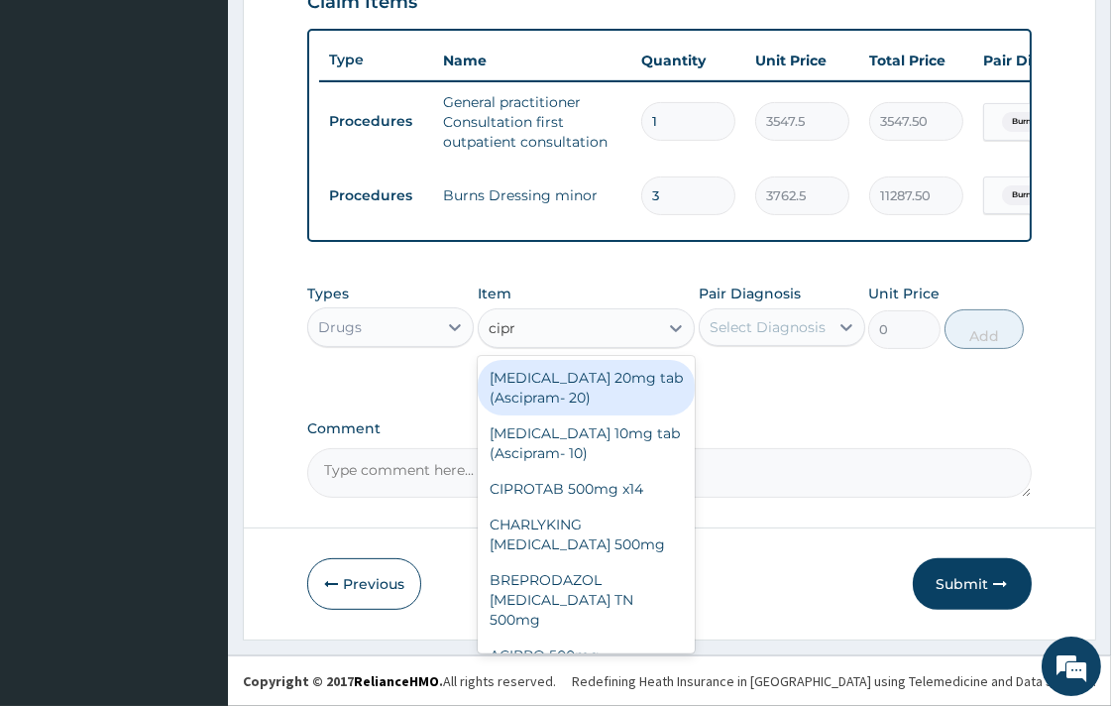
type input "cipro"
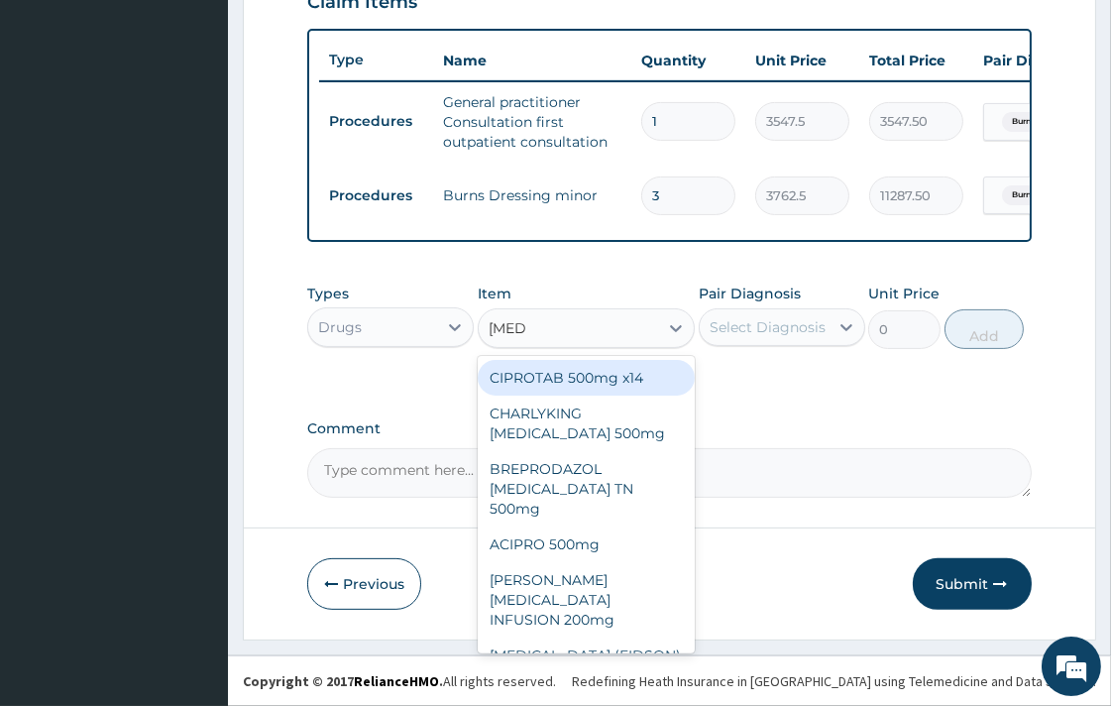
click at [616, 372] on div "CIPROTAB 500mg x14" at bounding box center [586, 378] width 217 height 36
type input "319.275"
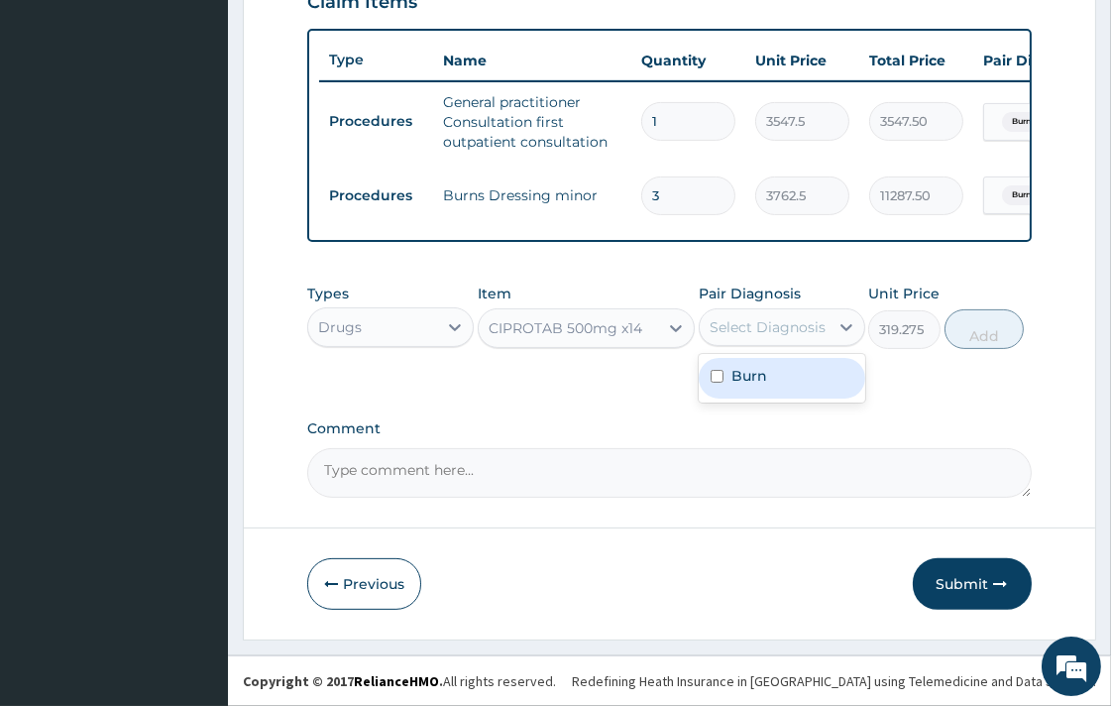
click at [735, 319] on div "Select Diagnosis" at bounding box center [768, 327] width 116 height 20
click at [744, 374] on label "Burn" at bounding box center [750, 376] width 36 height 20
checkbox input "true"
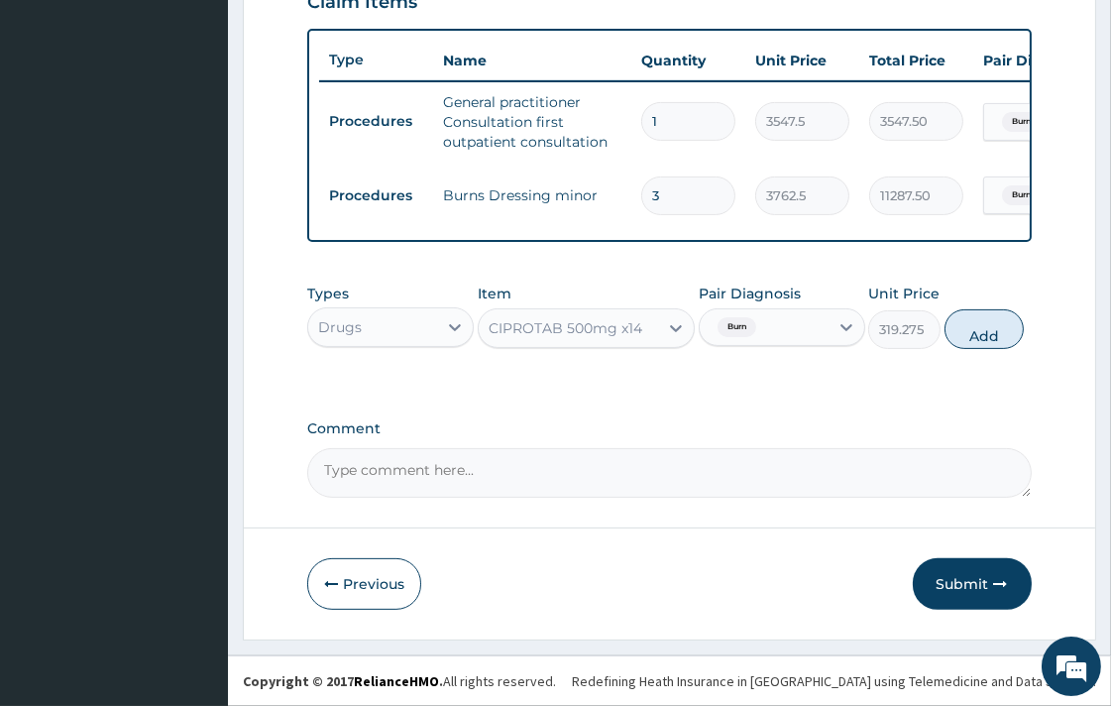
drag, startPoint x: 981, startPoint y: 325, endPoint x: 855, endPoint y: 304, distance: 127.6
click at [979, 327] on button "Add" at bounding box center [984, 329] width 79 height 40
type input "0"
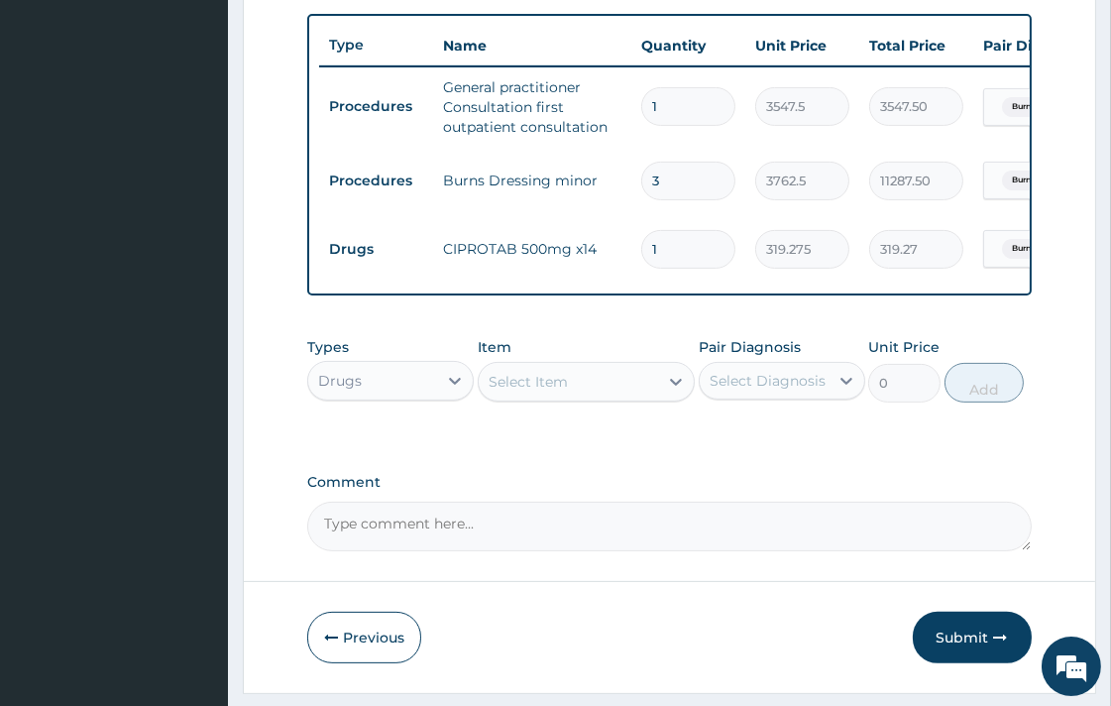
type input "10"
type input "3192.75"
type input "10"
click at [520, 397] on div "Select Item" at bounding box center [568, 382] width 179 height 32
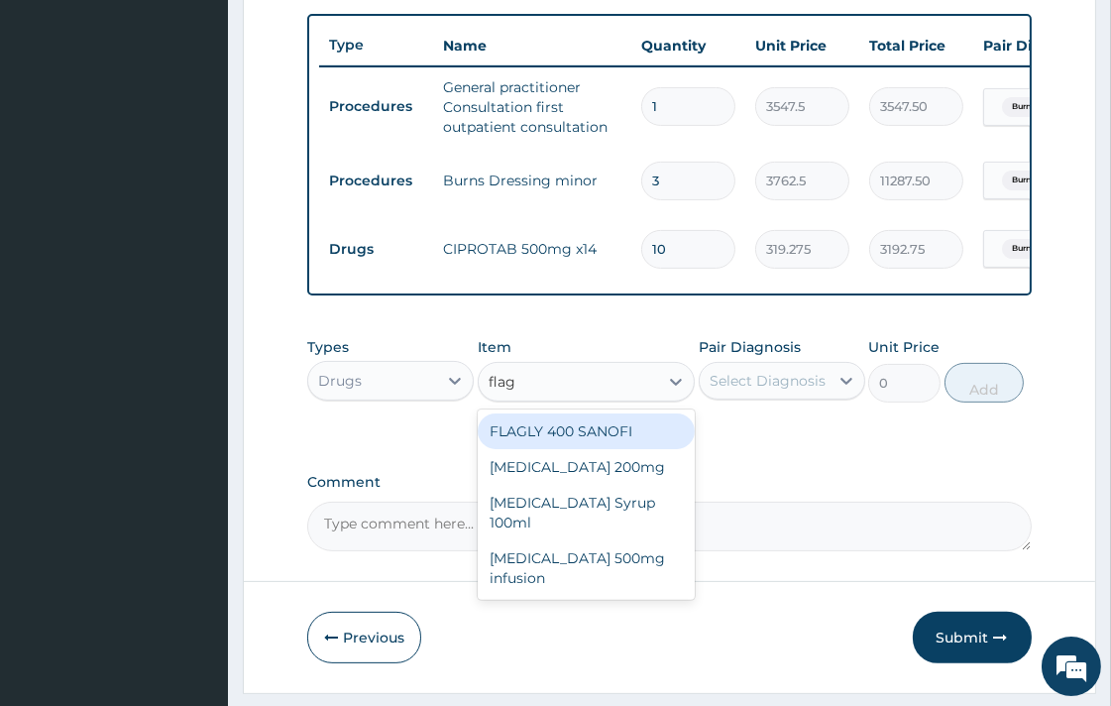
type input "flagy"
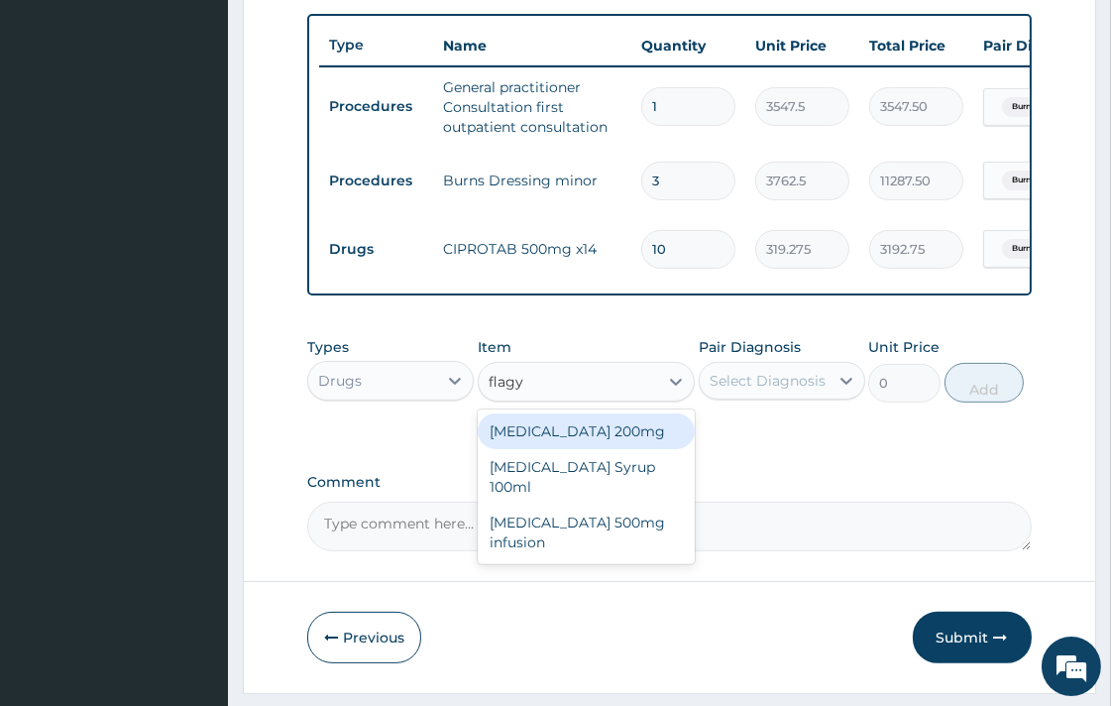
click at [552, 449] on div "Flagyl 200mg" at bounding box center [586, 431] width 217 height 36
type input "47.3"
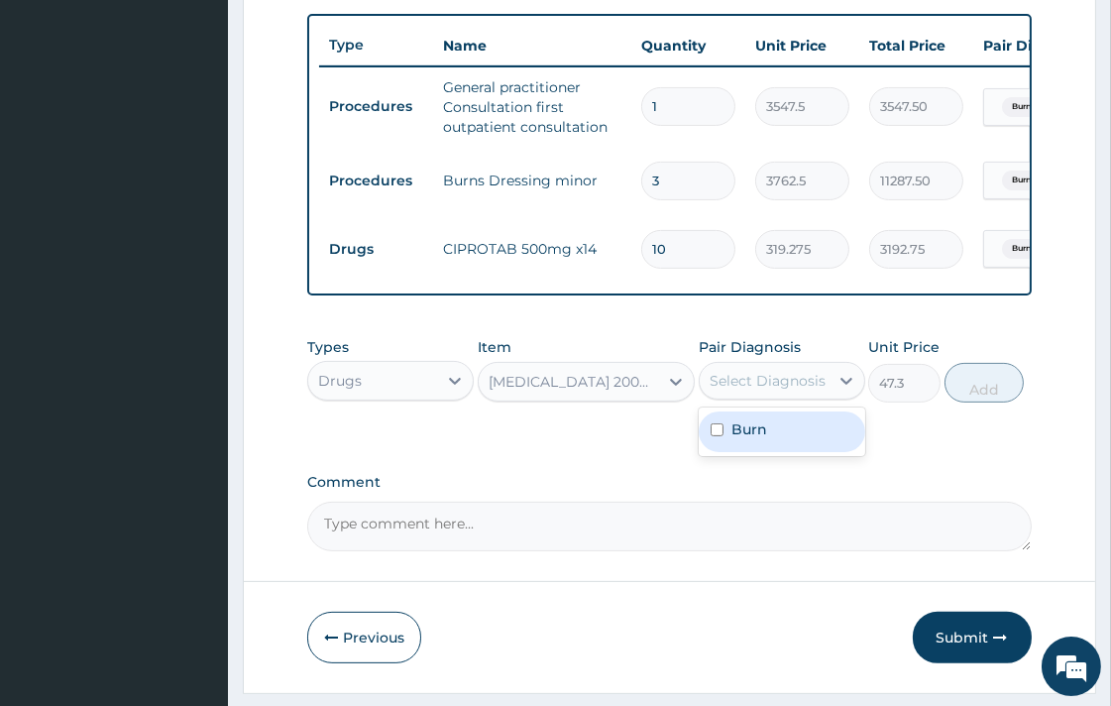
click at [814, 391] on div "Select Diagnosis" at bounding box center [768, 381] width 116 height 20
click at [791, 443] on div "Burn" at bounding box center [782, 431] width 167 height 41
checkbox input "true"
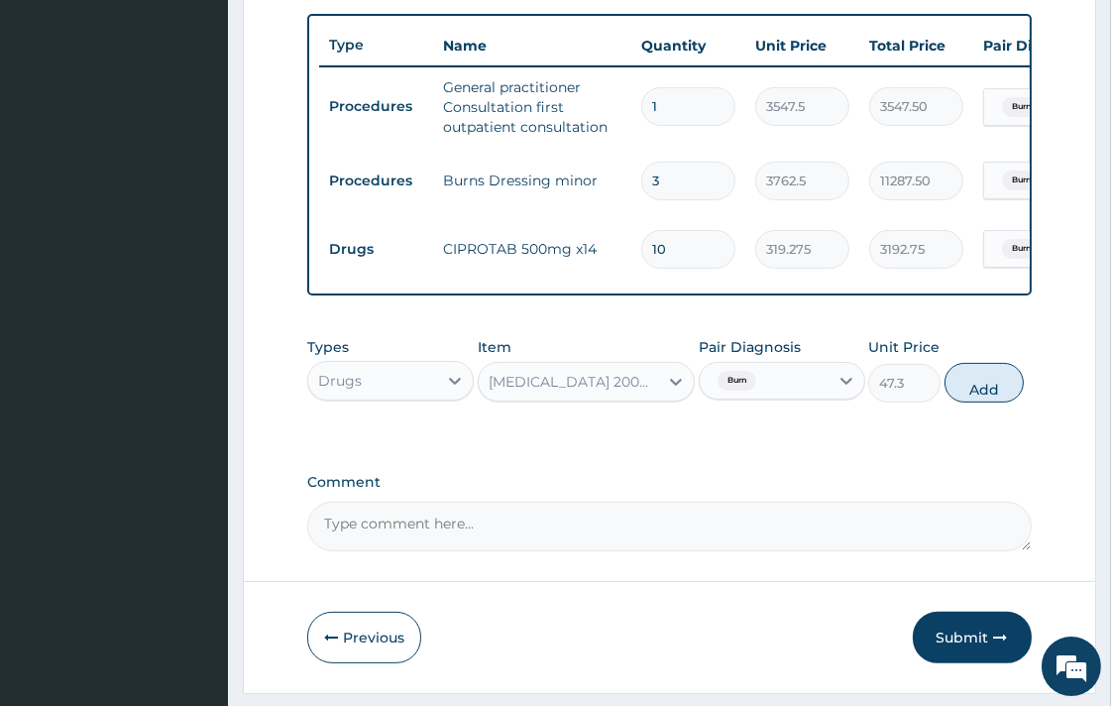
click at [977, 401] on button "Add" at bounding box center [984, 383] width 79 height 40
type input "0"
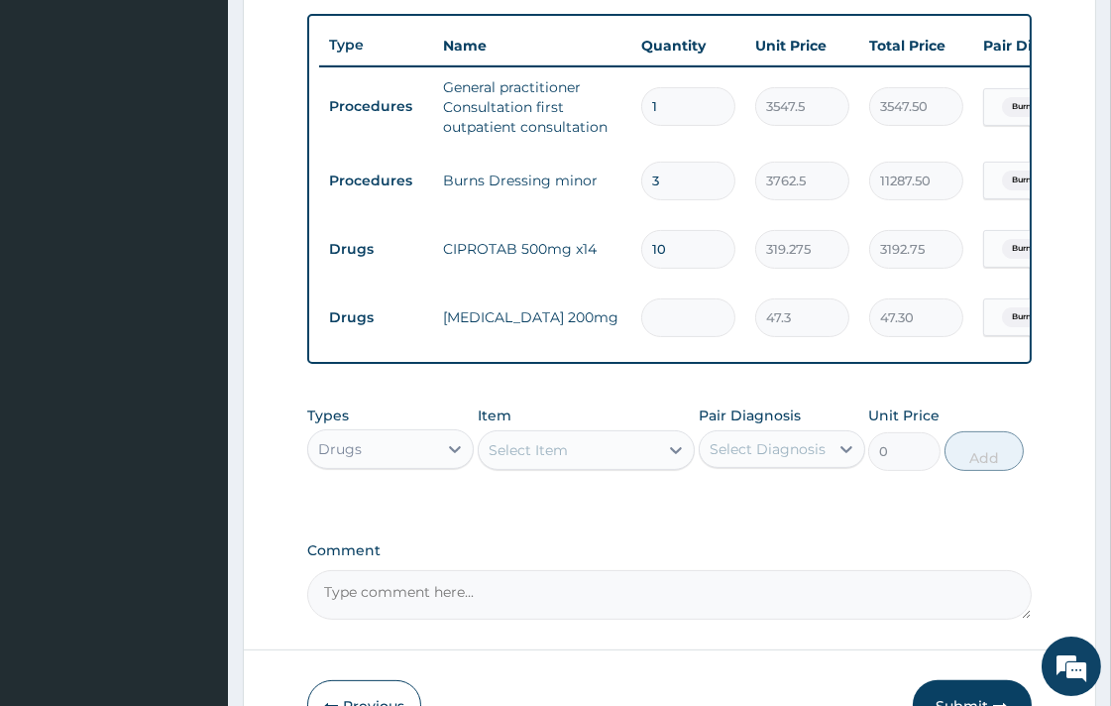
type input "0.00"
type input "3"
type input "141.90"
type input "30"
type input "1419.00"
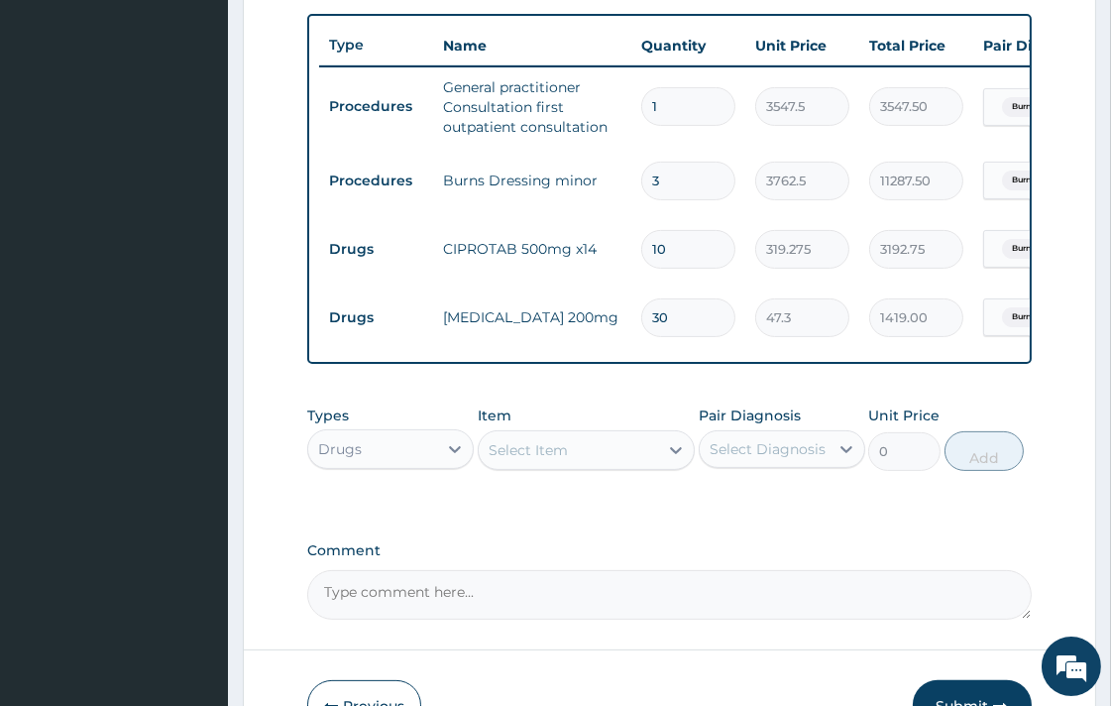
type input "30"
drag, startPoint x: 209, startPoint y: 50, endPoint x: 1126, endPoint y: 636, distance: 1088.6
click at [1110, 173] on html "R EL Toggle navigation Medwin Hospital Medwin Hospital - medwinhospitalltd@gmai…" at bounding box center [555, 51] width 1111 height 1551
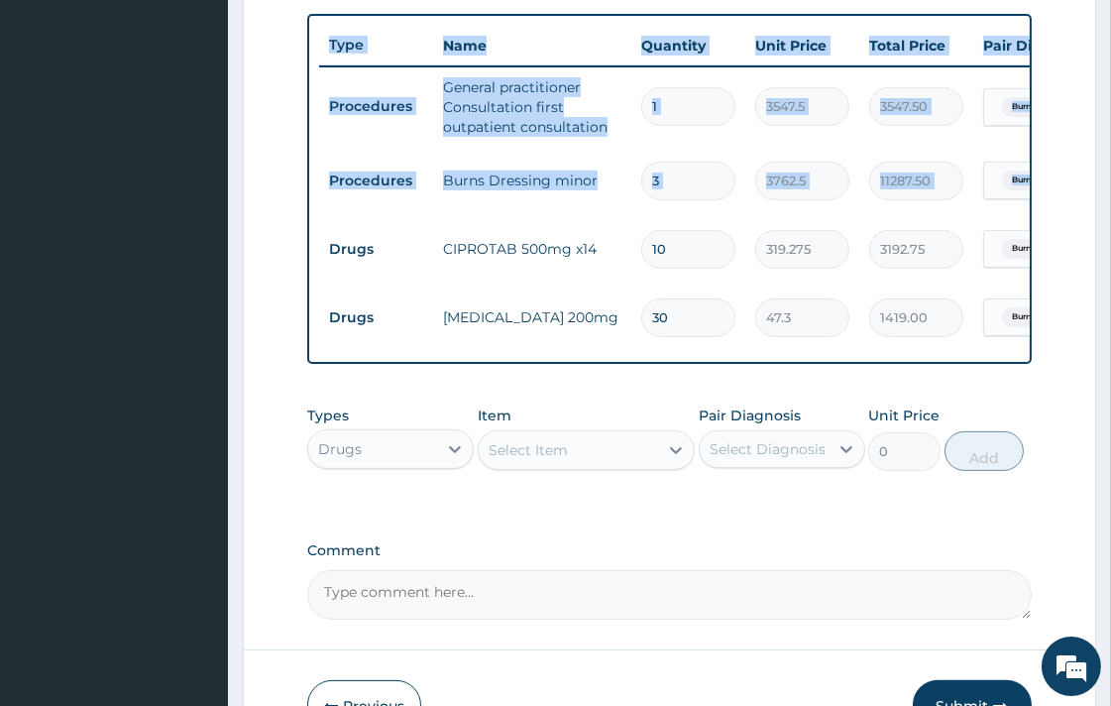
click at [539, 460] on div "Select Item" at bounding box center [528, 450] width 79 height 20
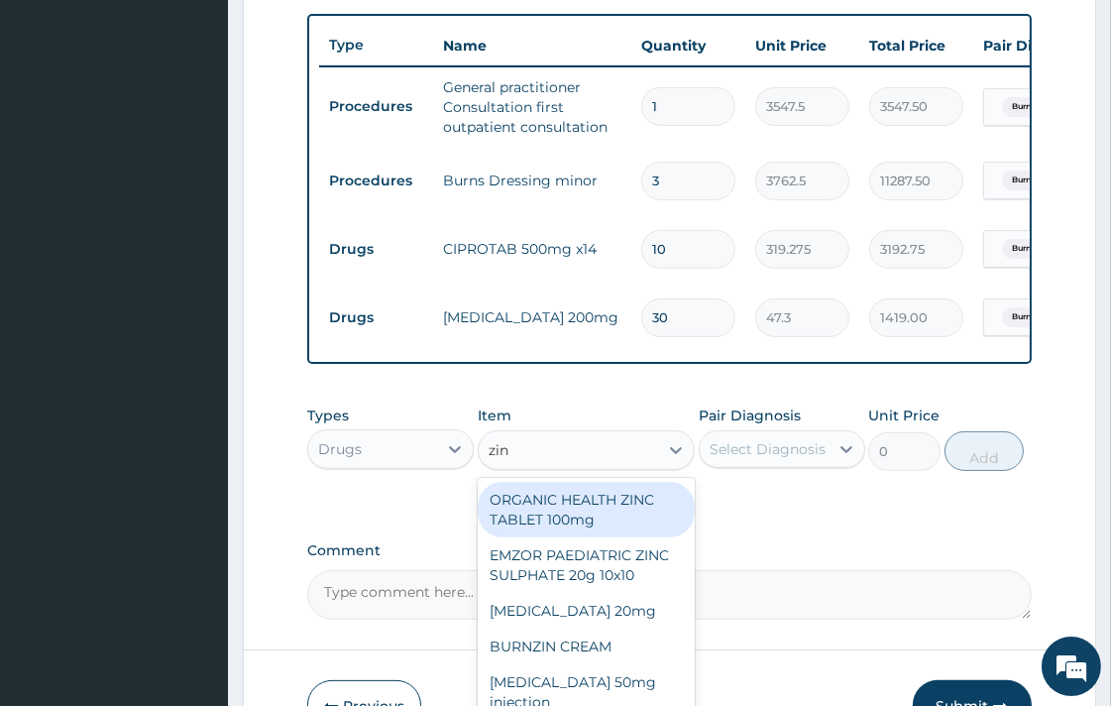
type input "zinc"
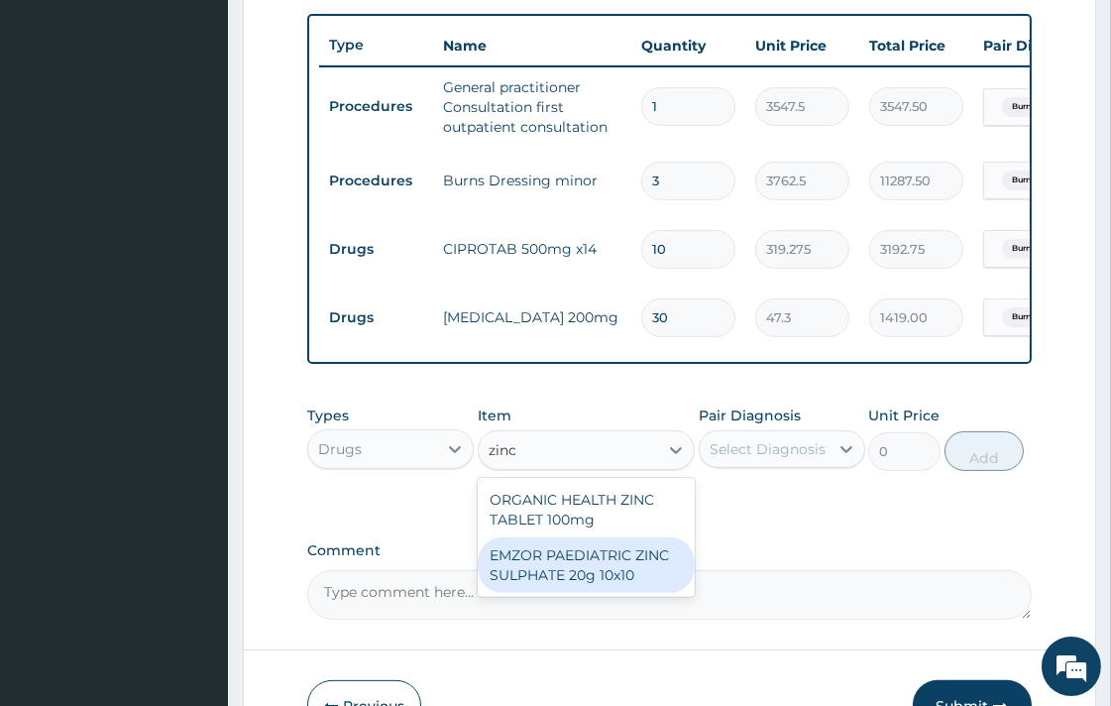
click at [597, 573] on div "EMZOR PAEDIATRIC ZINC SULPHATE 20g 10x10" at bounding box center [586, 565] width 217 height 56
type input "53.2125"
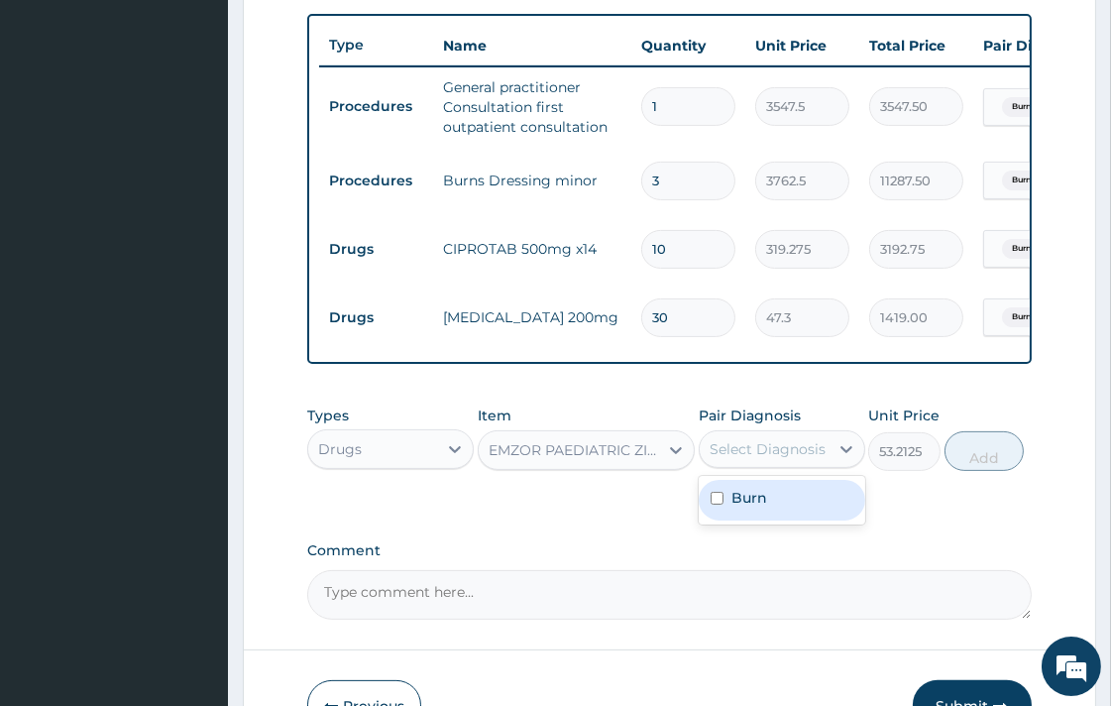
click at [777, 459] on div "Select Diagnosis" at bounding box center [768, 449] width 116 height 20
click at [766, 519] on div "Burn" at bounding box center [782, 500] width 167 height 41
checkbox input "true"
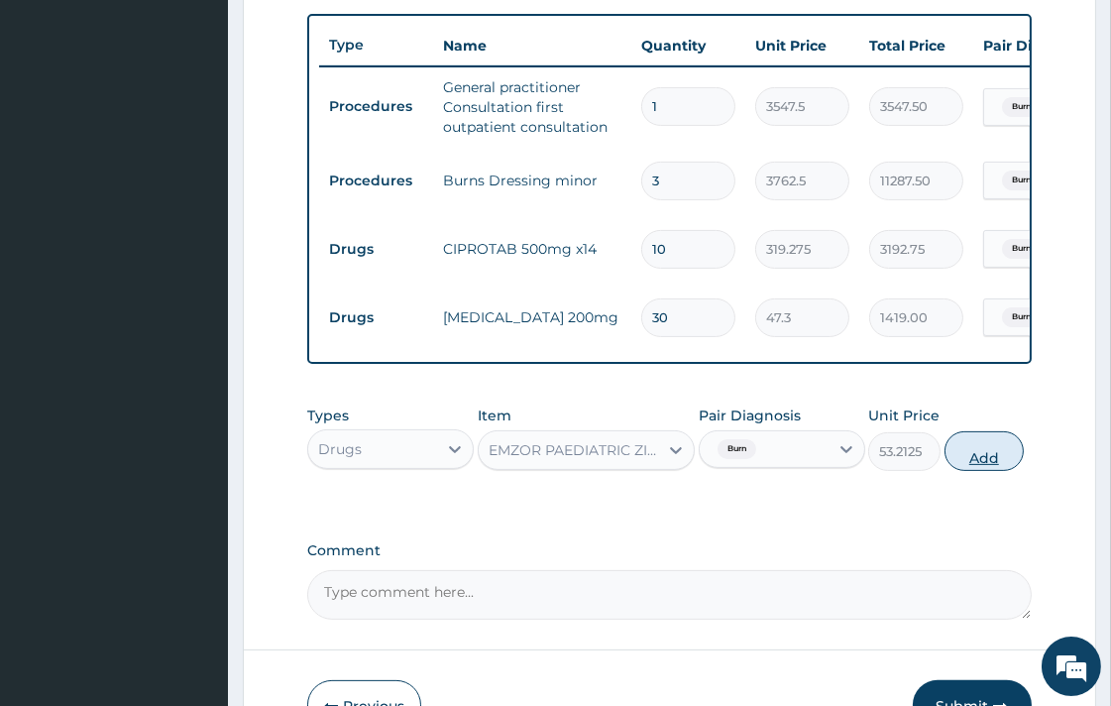
click at [972, 467] on button "Add" at bounding box center [984, 451] width 79 height 40
type input "0"
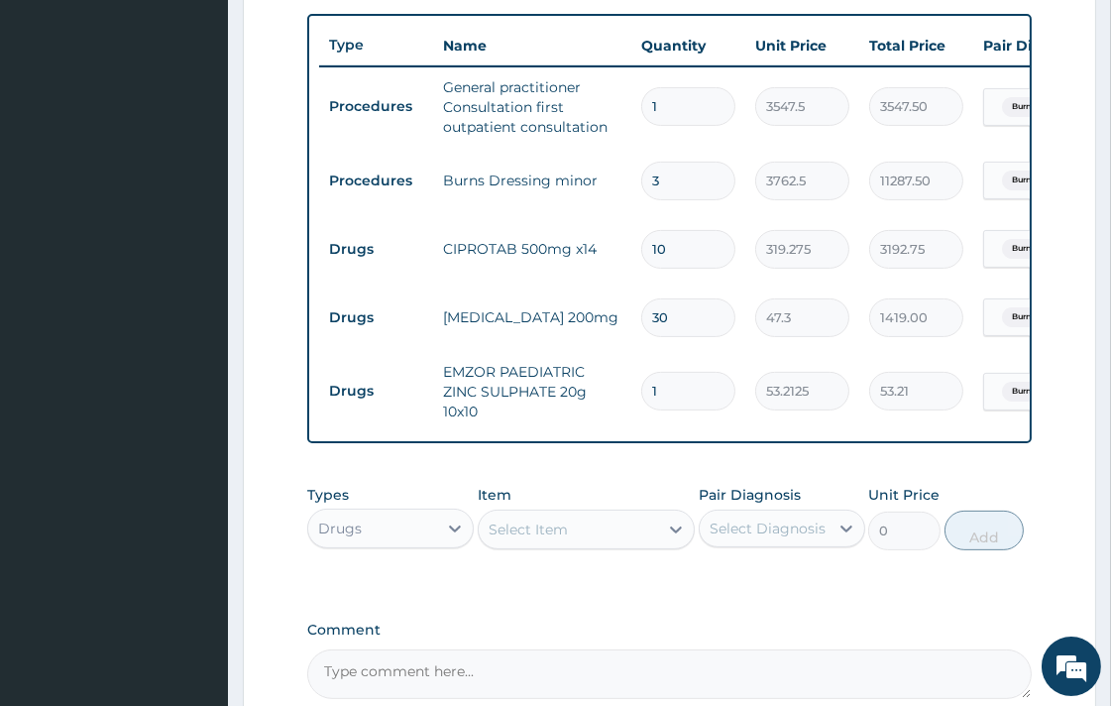
type input "10"
type input "532.13"
type input "10"
click at [530, 539] on div "Select Item" at bounding box center [528, 529] width 79 height 20
type input "ibu"
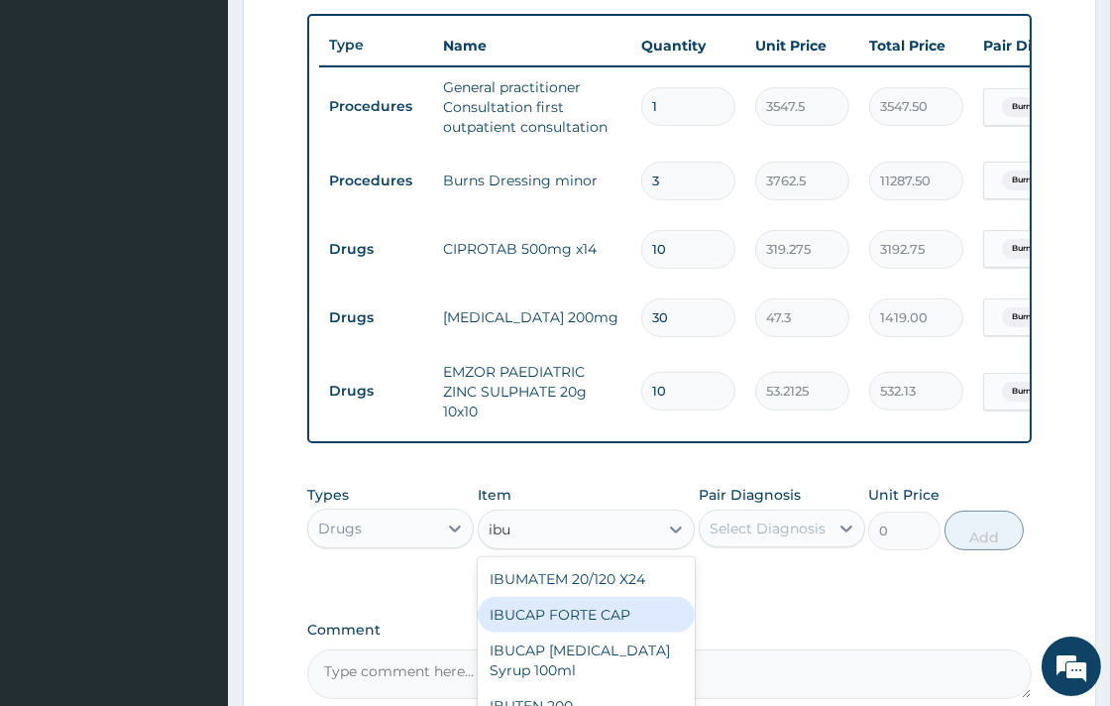
click at [575, 624] on div "IBUCAP FORTE CAP" at bounding box center [586, 615] width 217 height 36
type input "59.125"
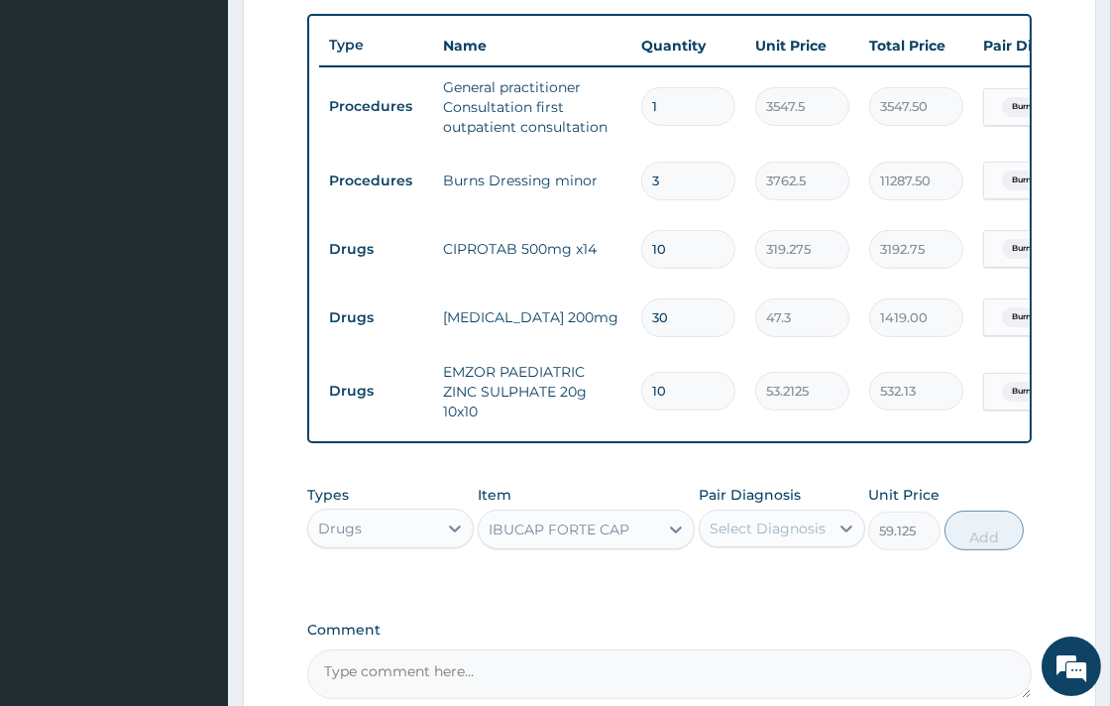
click at [816, 538] on div "Select Diagnosis" at bounding box center [768, 528] width 116 height 20
click at [787, 596] on div "Burn" at bounding box center [782, 579] width 167 height 41
checkbox input "true"
click at [981, 548] on button "Add" at bounding box center [984, 530] width 79 height 40
type input "0"
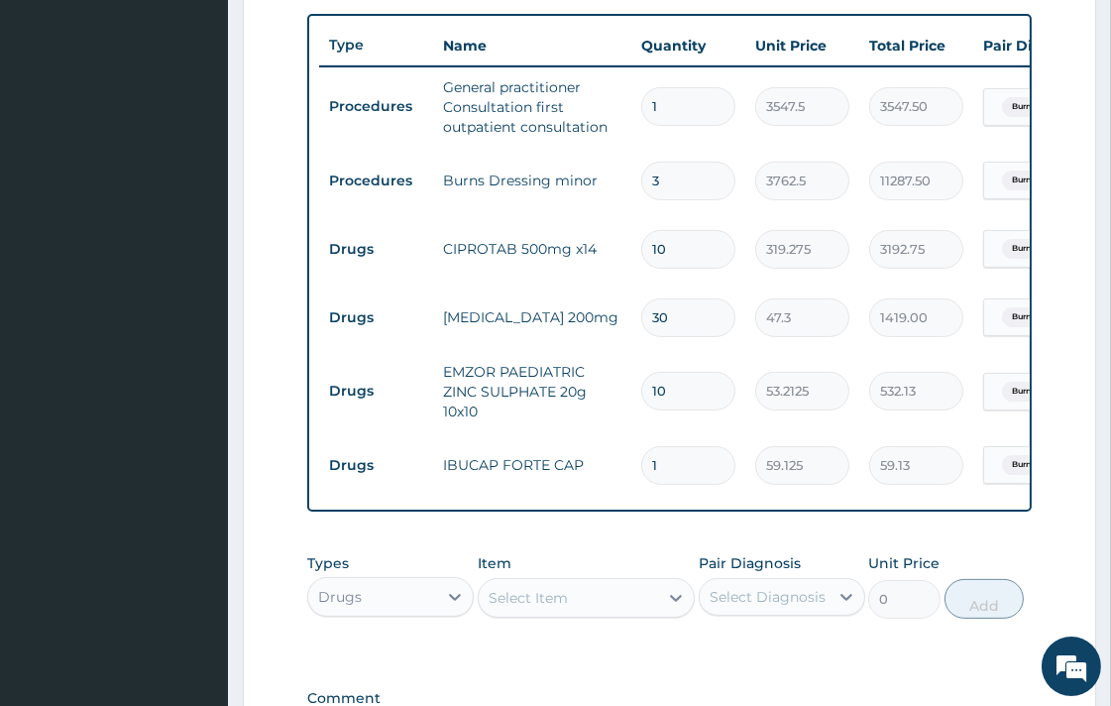
type input "10"
type input "591.25"
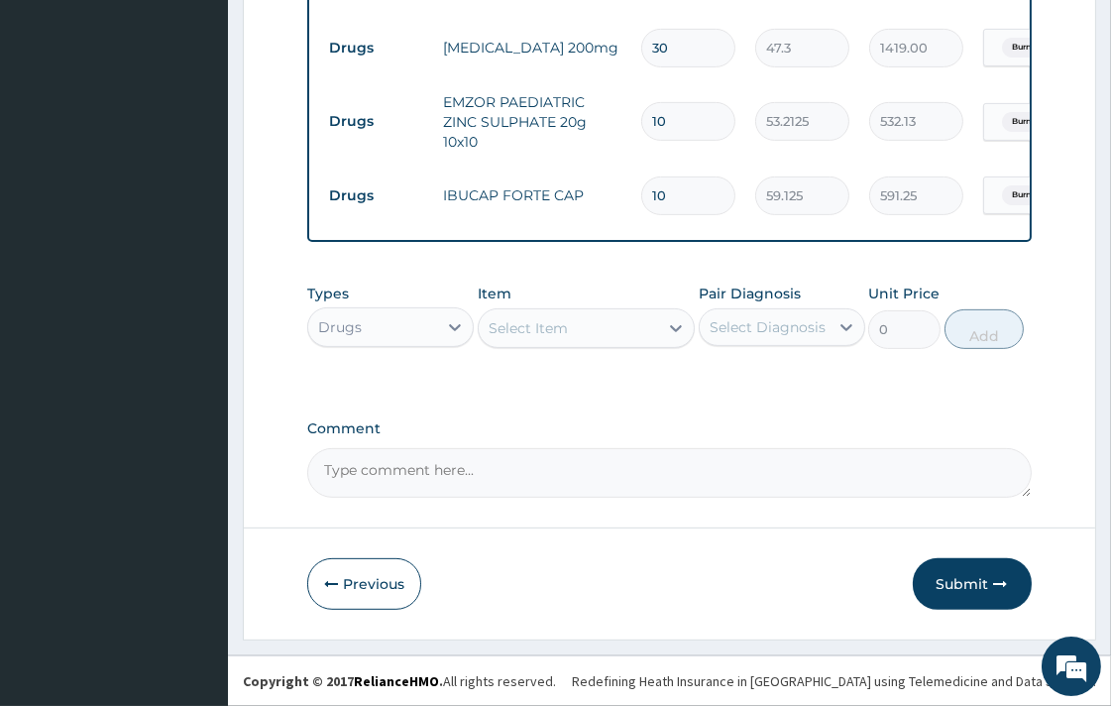
scroll to position [569, 0]
type input "10"
click at [987, 582] on button "Submit" at bounding box center [972, 584] width 119 height 52
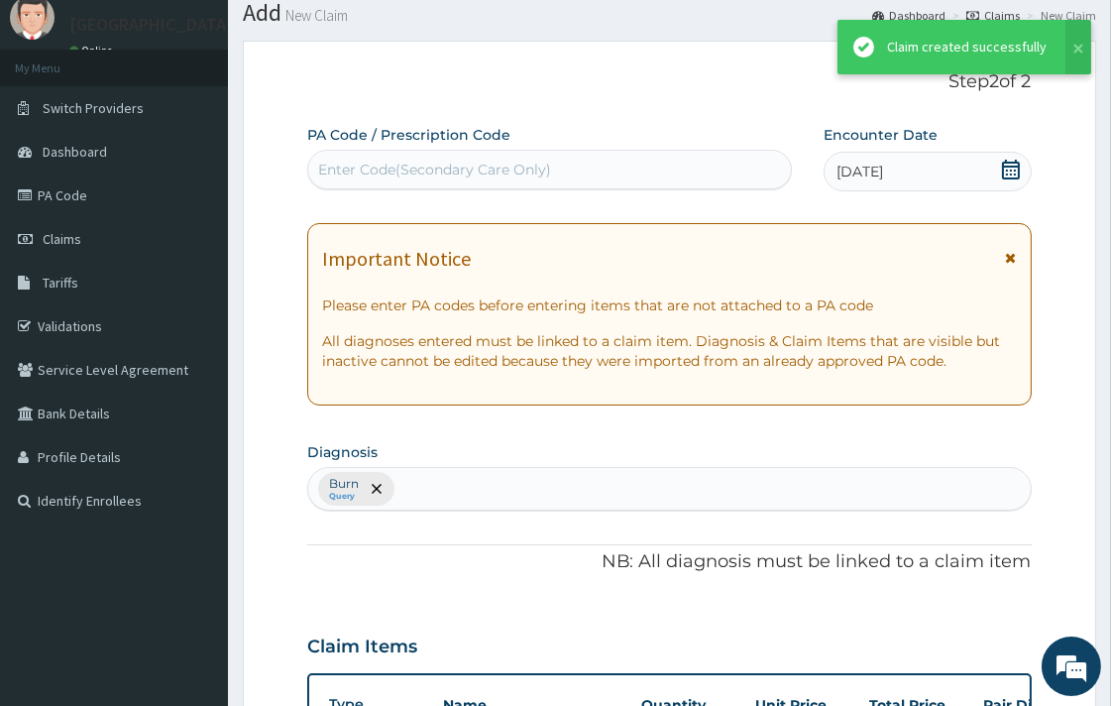
scroll to position [1009, 0]
